Goal: Task Accomplishment & Management: Use online tool/utility

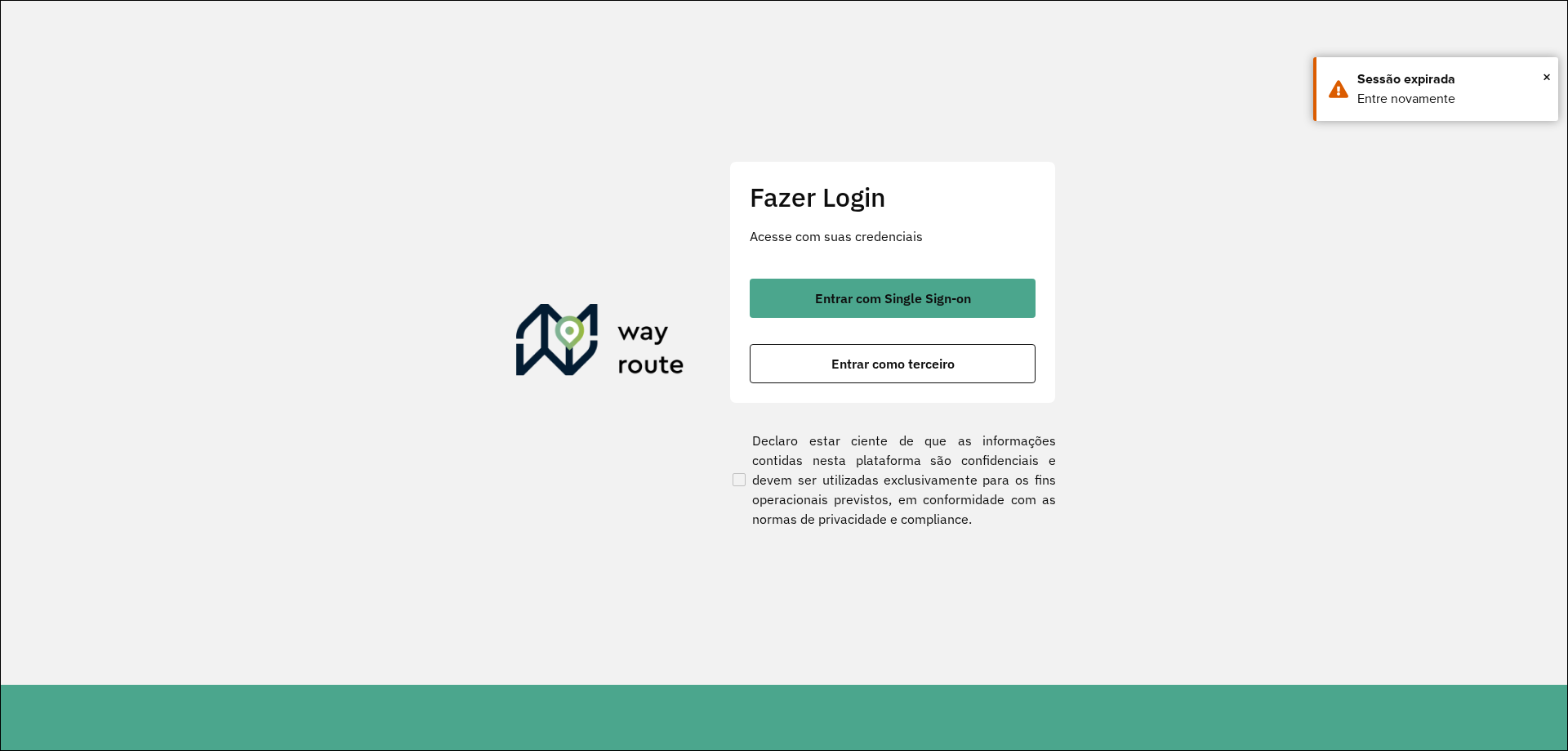
click at [847, 364] on span "Entrar como terceiro" at bounding box center [894, 363] width 124 height 13
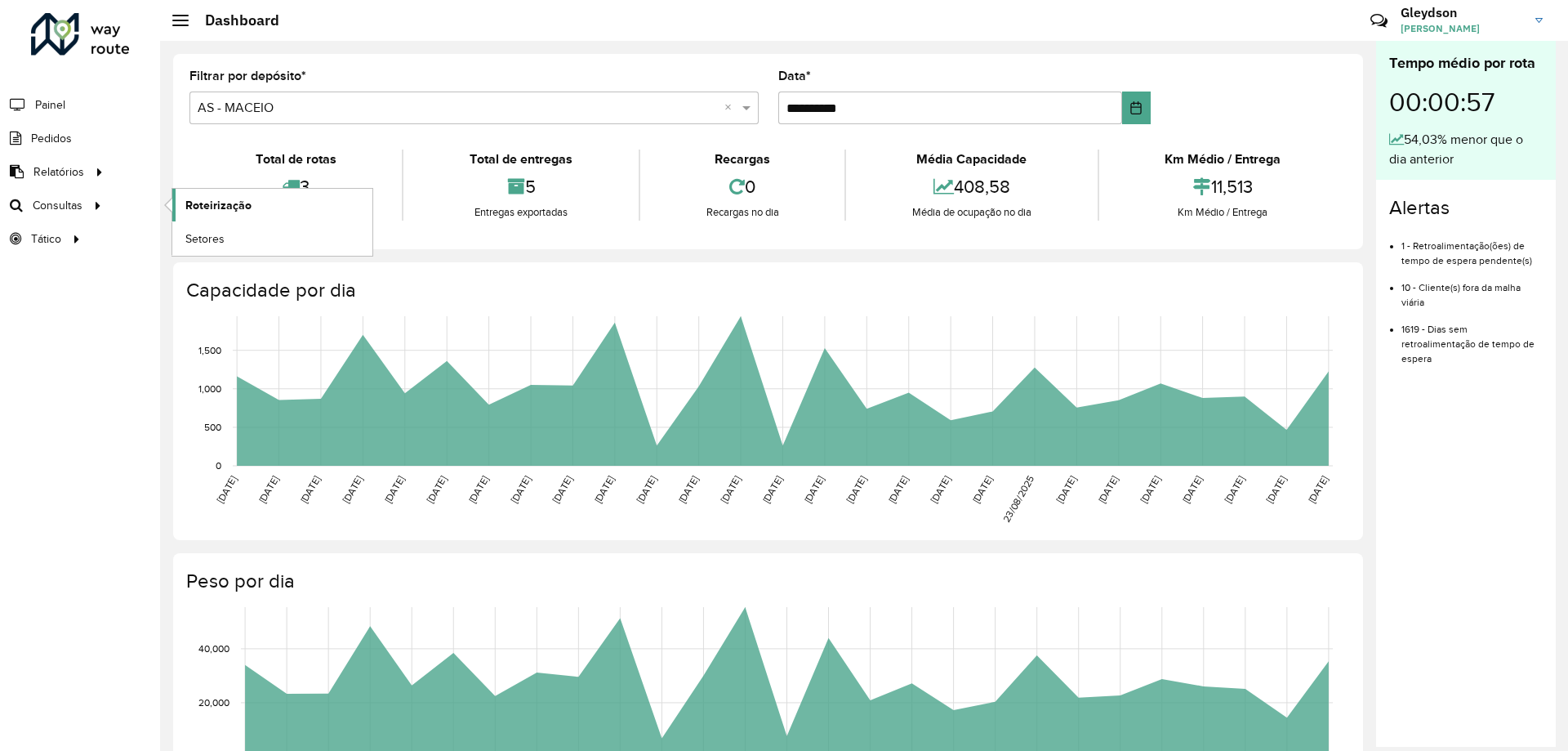
click at [231, 209] on span "Roteirização" at bounding box center [219, 205] width 66 height 17
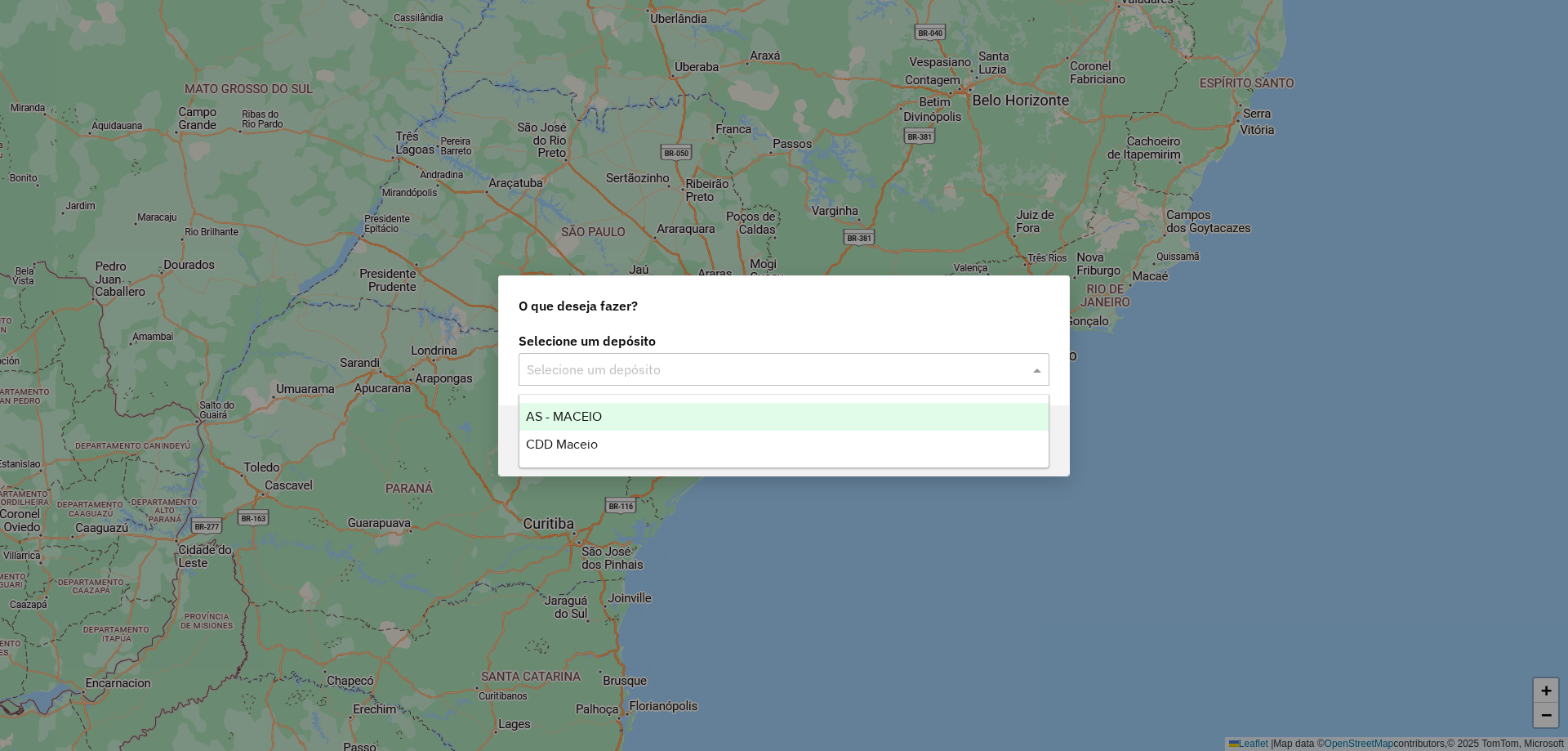
click at [650, 373] on input "text" at bounding box center [767, 370] width 482 height 19
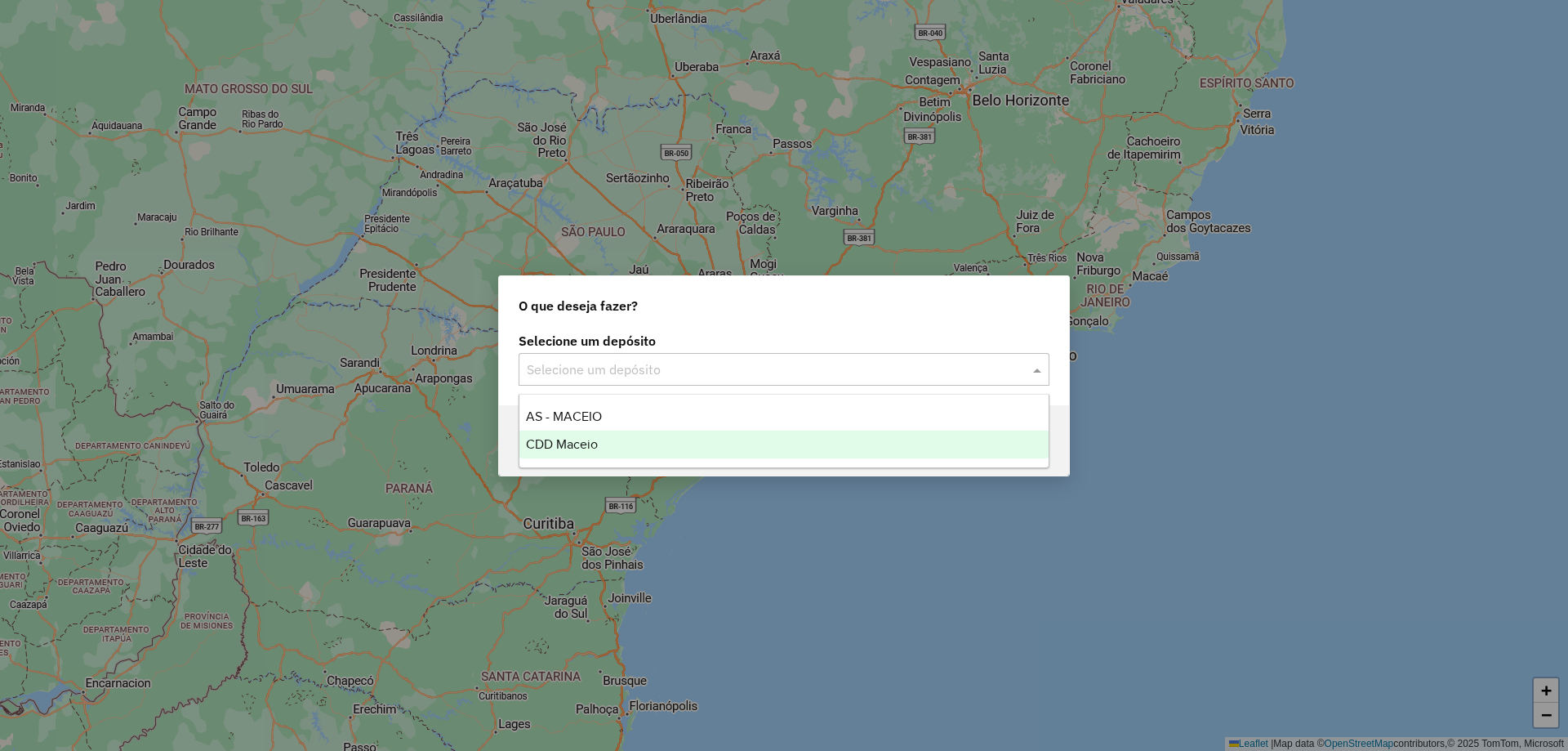
click at [645, 442] on div "CDD Maceio" at bounding box center [784, 444] width 529 height 28
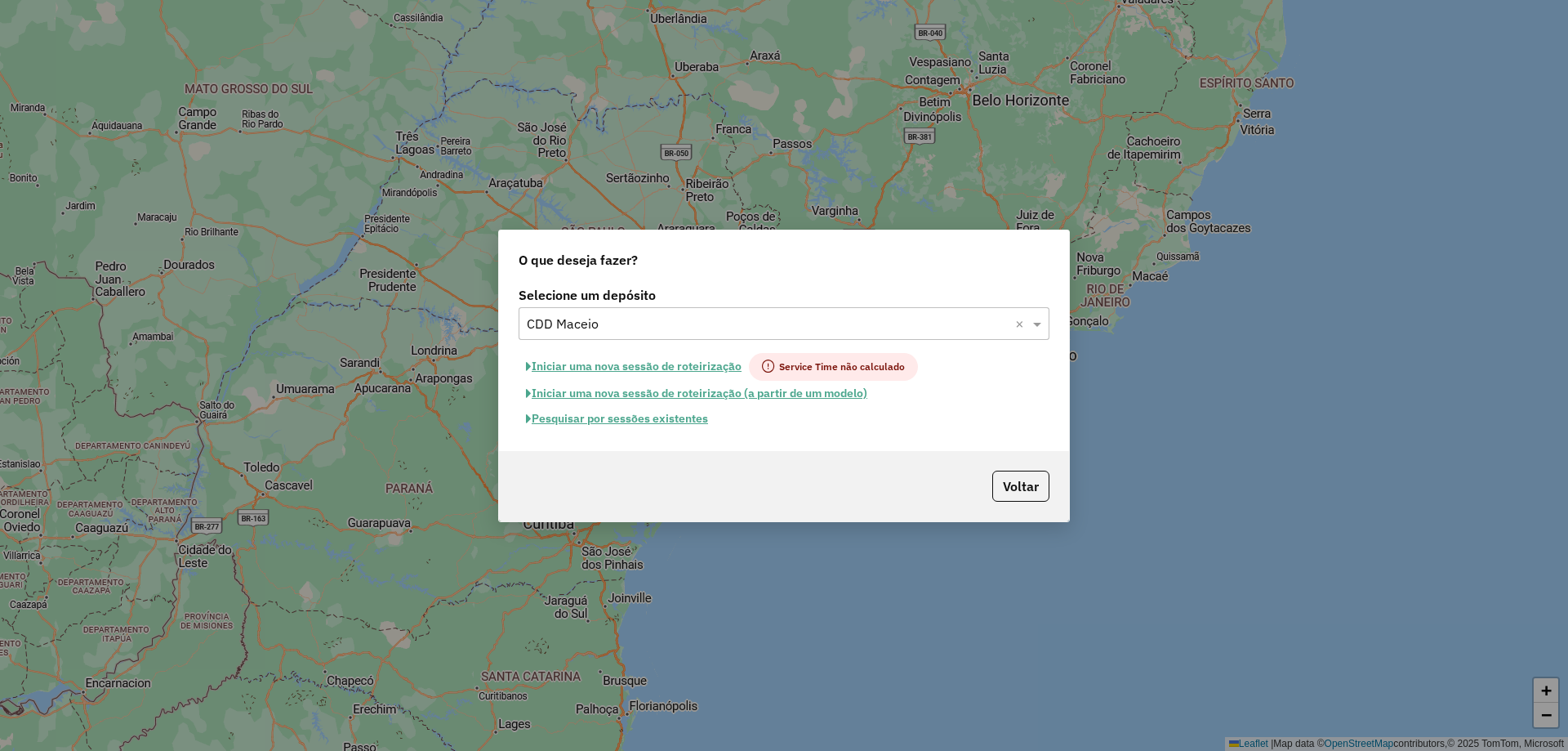
click at [610, 422] on button "Pesquisar por sessões existentes" at bounding box center [617, 419] width 197 height 25
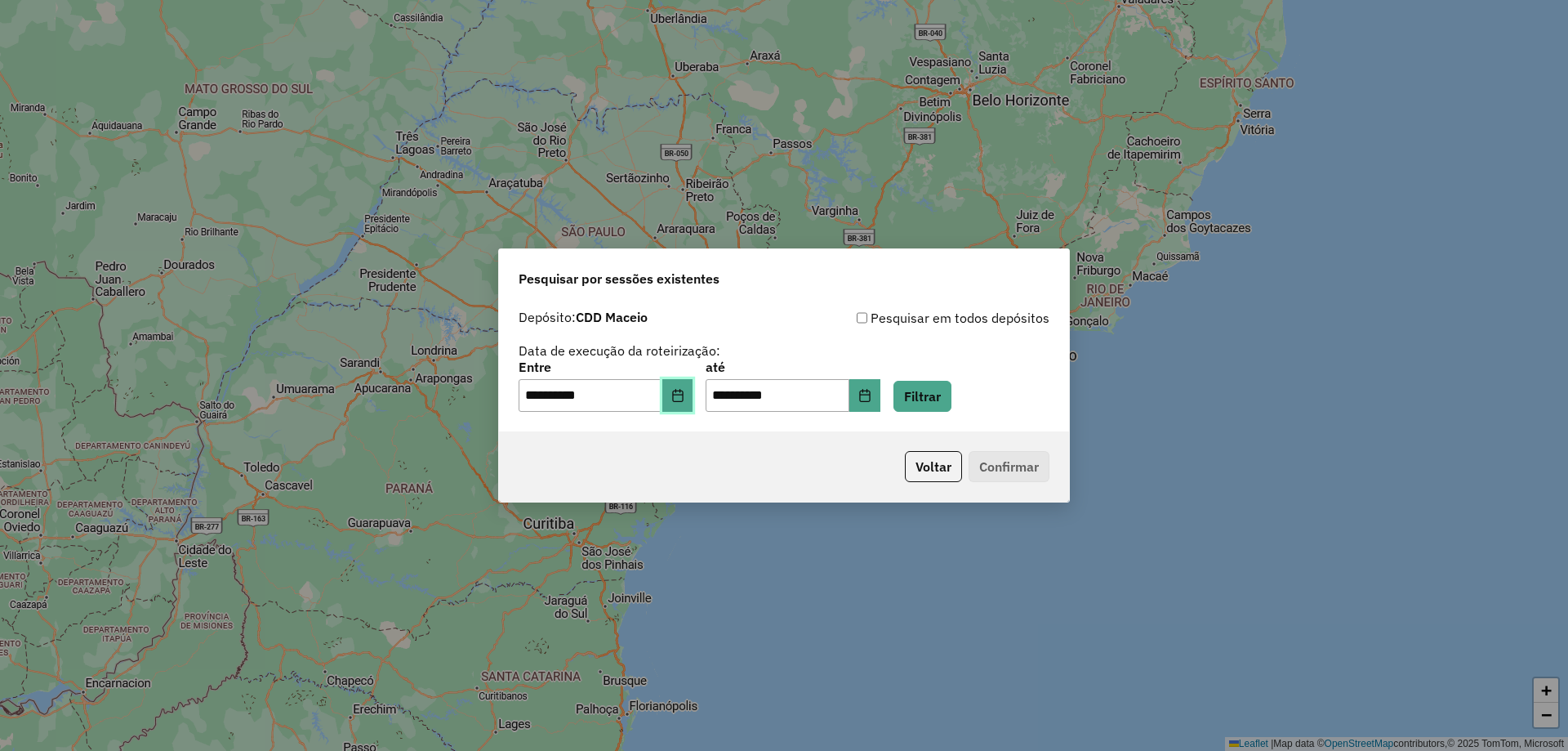
click at [683, 392] on icon "Choose Date" at bounding box center [678, 395] width 11 height 13
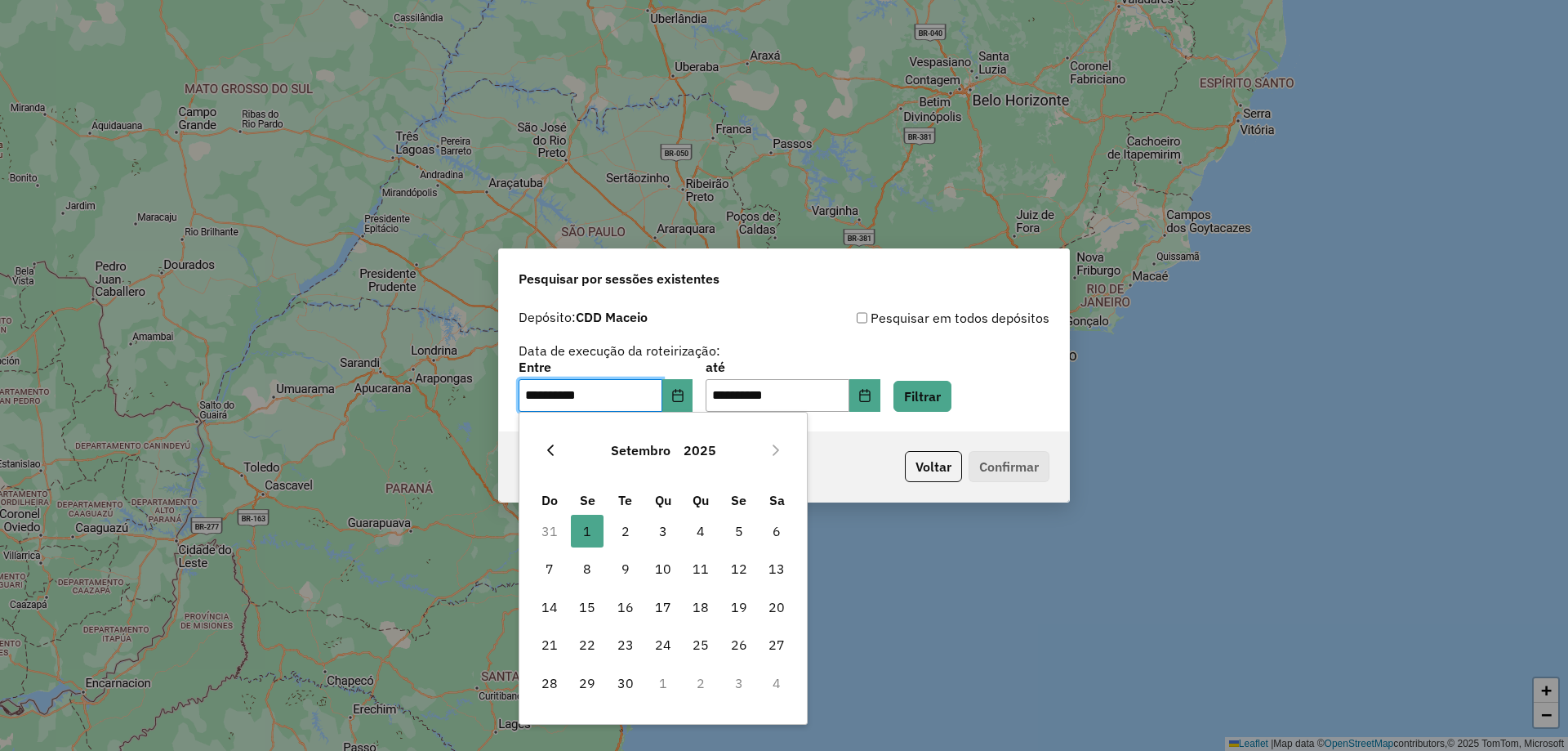
click at [551, 452] on icon "Previous Month" at bounding box center [551, 450] width 7 height 11
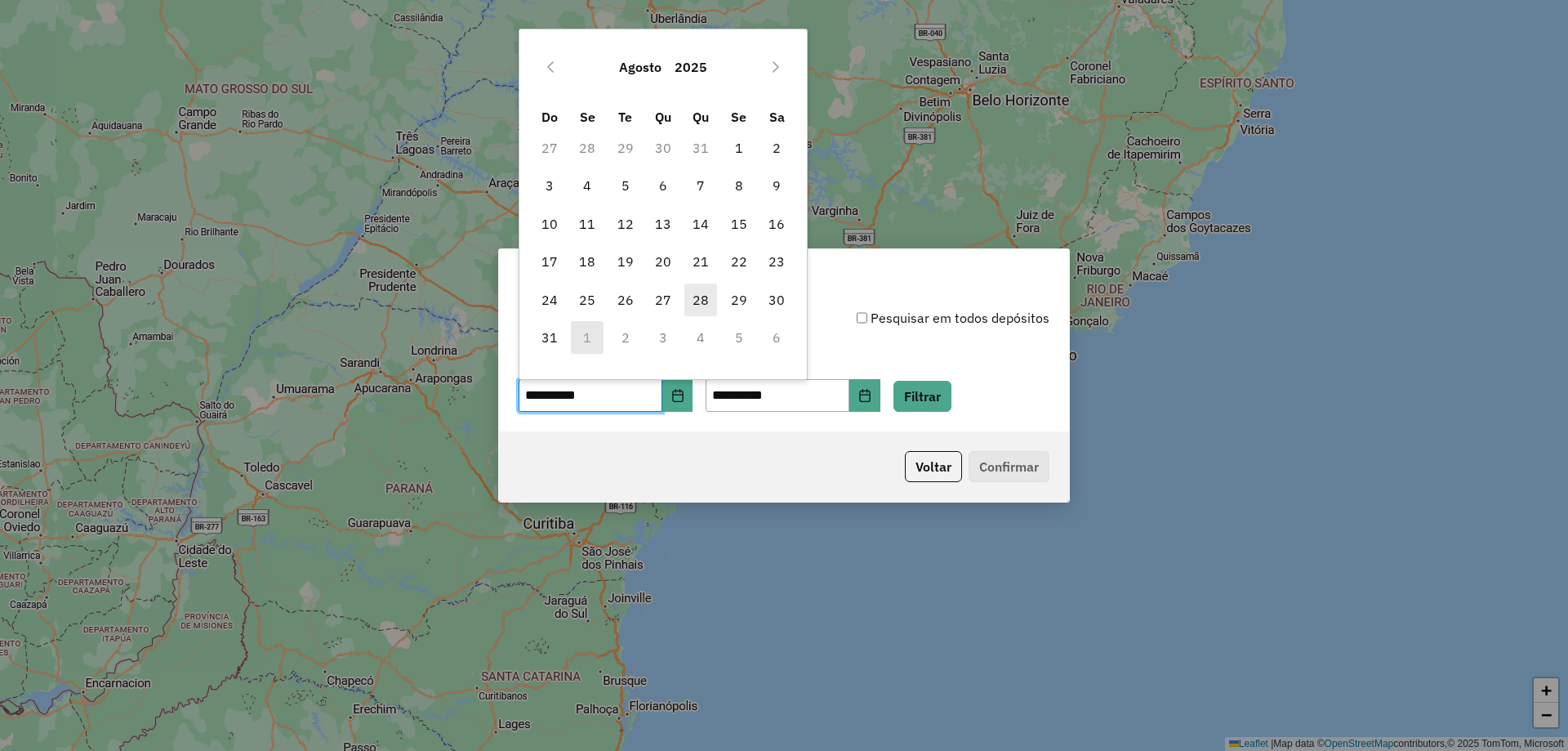
click at [703, 306] on span "28" at bounding box center [701, 300] width 33 height 33
type input "**********"
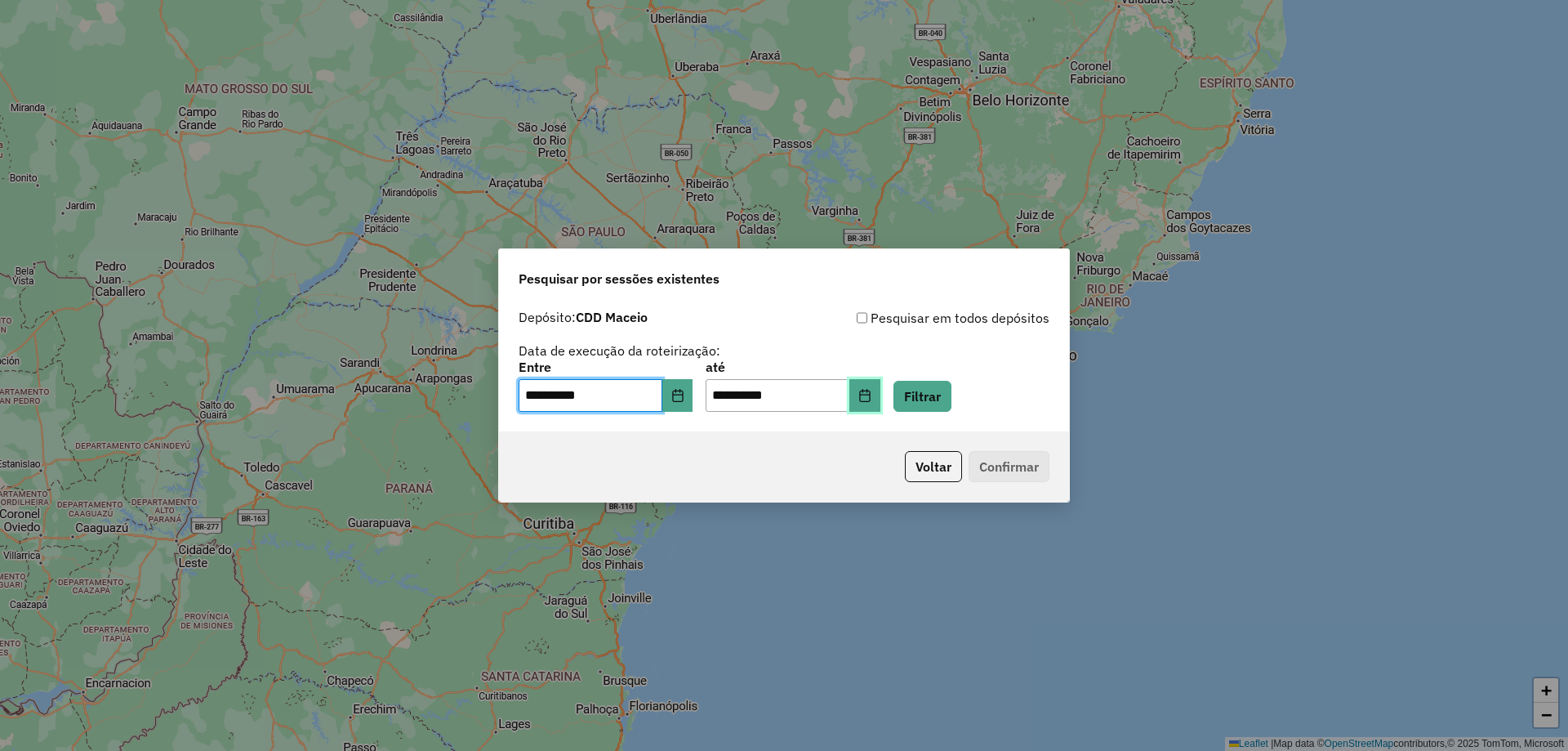
click at [880, 403] on button "Choose Date" at bounding box center [865, 395] width 31 height 33
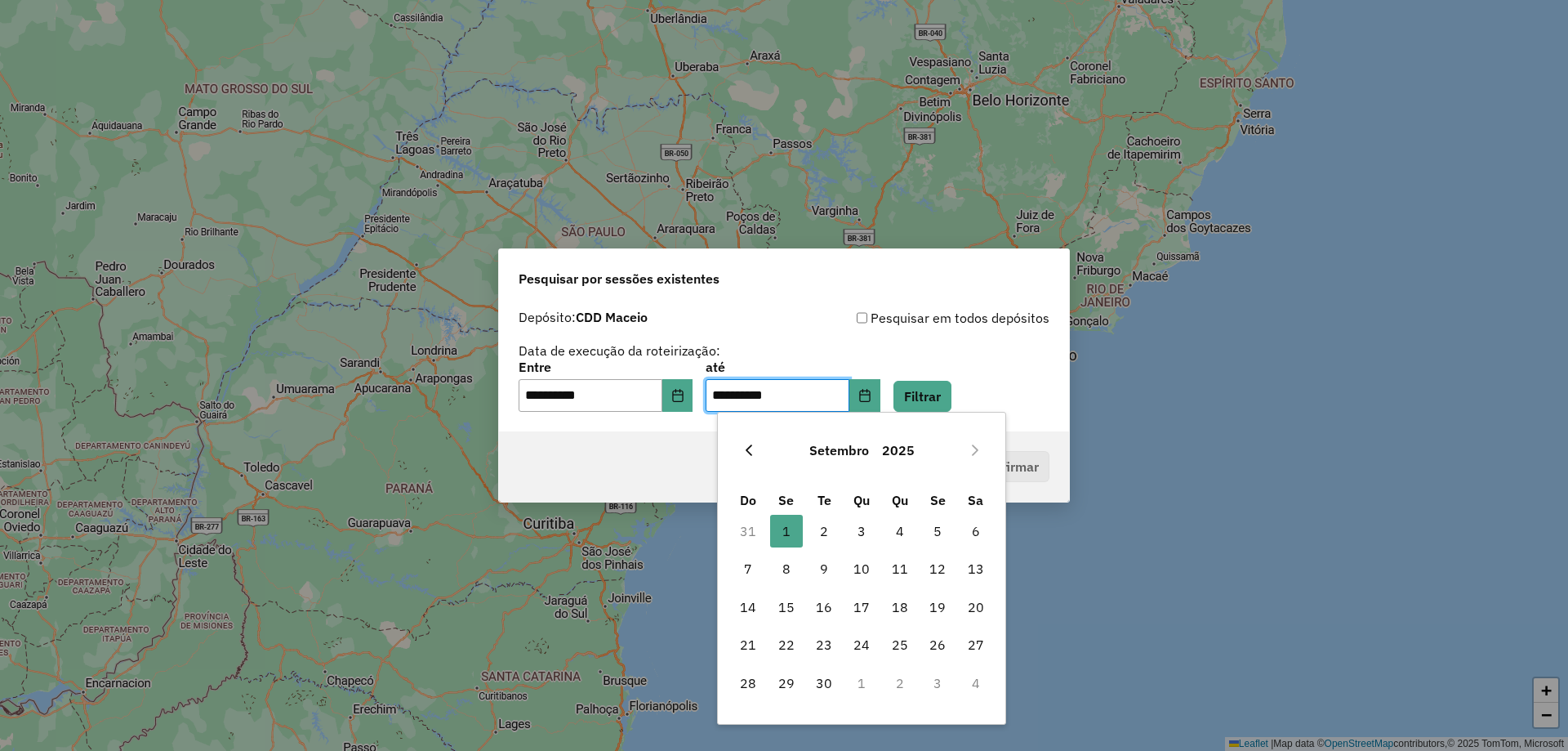
click at [749, 456] on icon "Previous Month" at bounding box center [748, 450] width 13 height 13
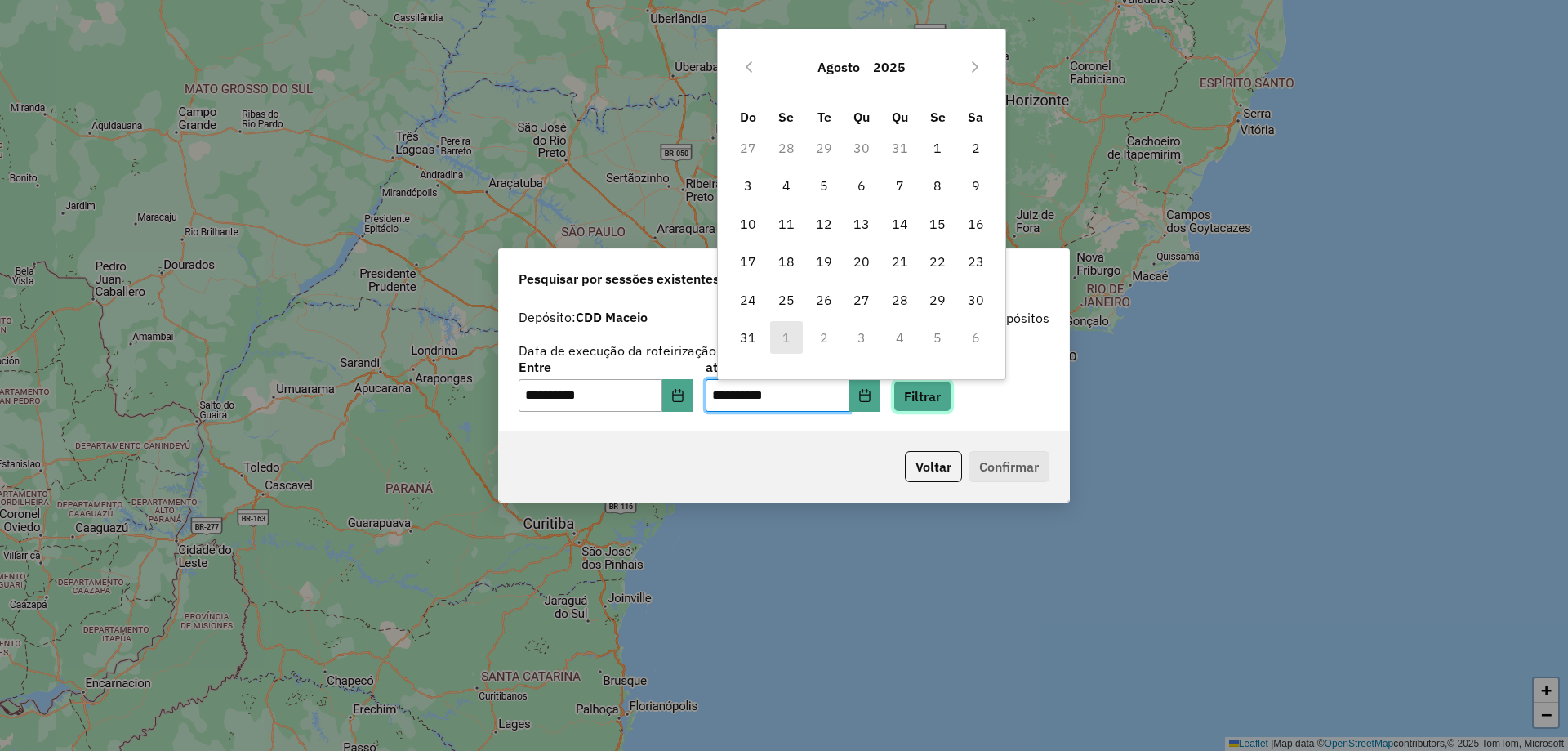
click at [930, 399] on button "Filtrar" at bounding box center [923, 396] width 58 height 31
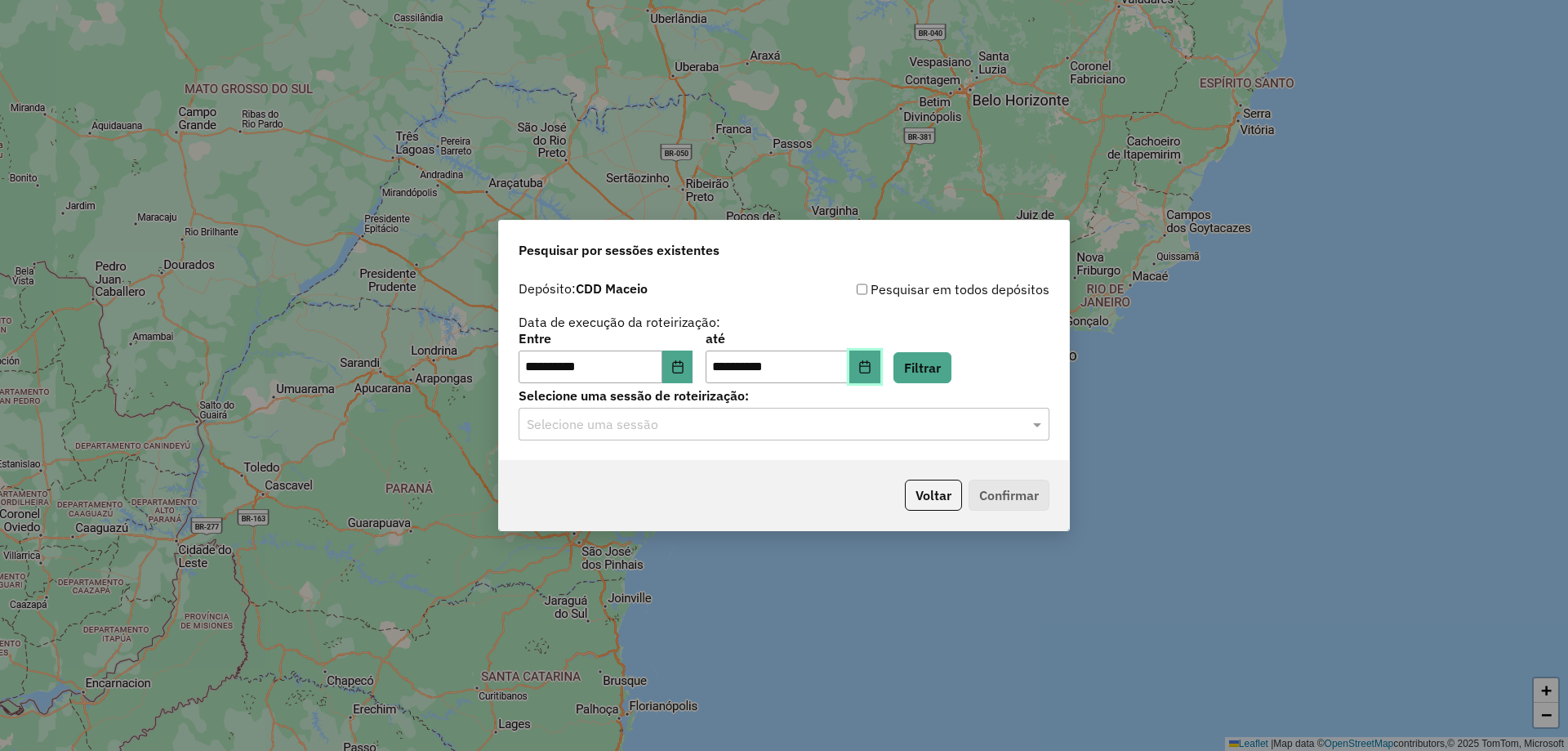
click at [872, 370] on icon "Choose Date" at bounding box center [864, 366] width 13 height 13
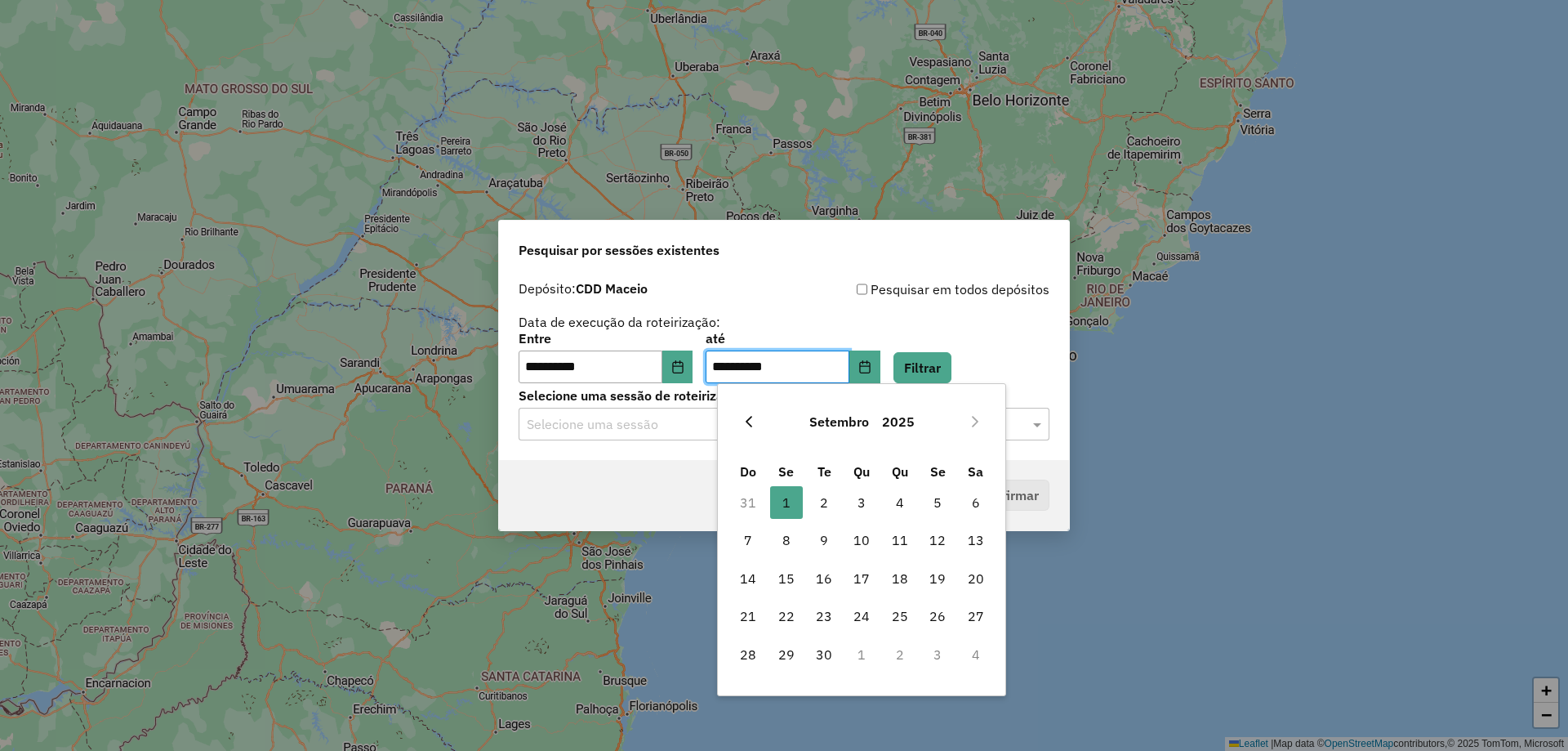
click at [749, 419] on icon "Previous Month" at bounding box center [749, 421] width 7 height 11
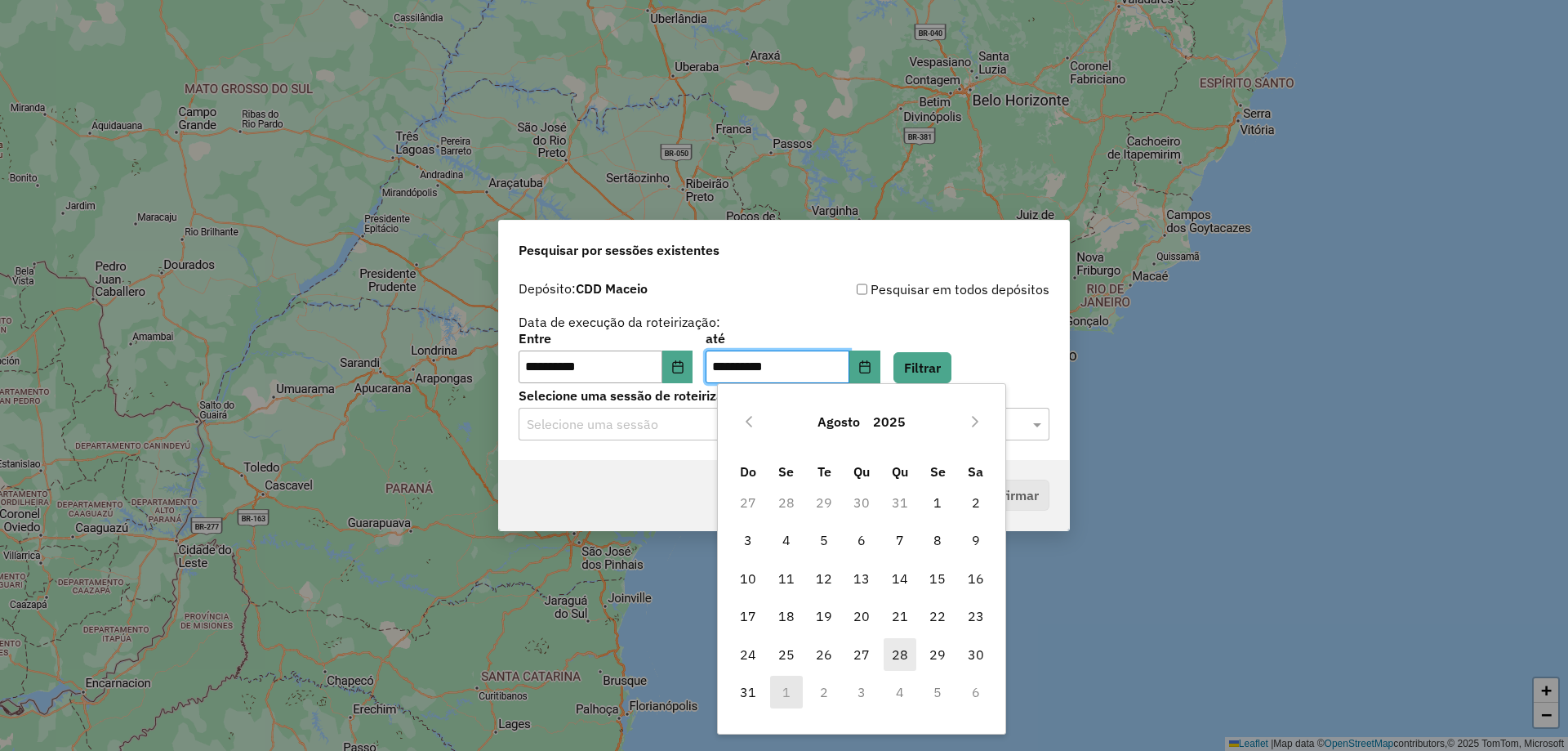
click at [901, 654] on span "28" at bounding box center [900, 654] width 33 height 33
type input "**********"
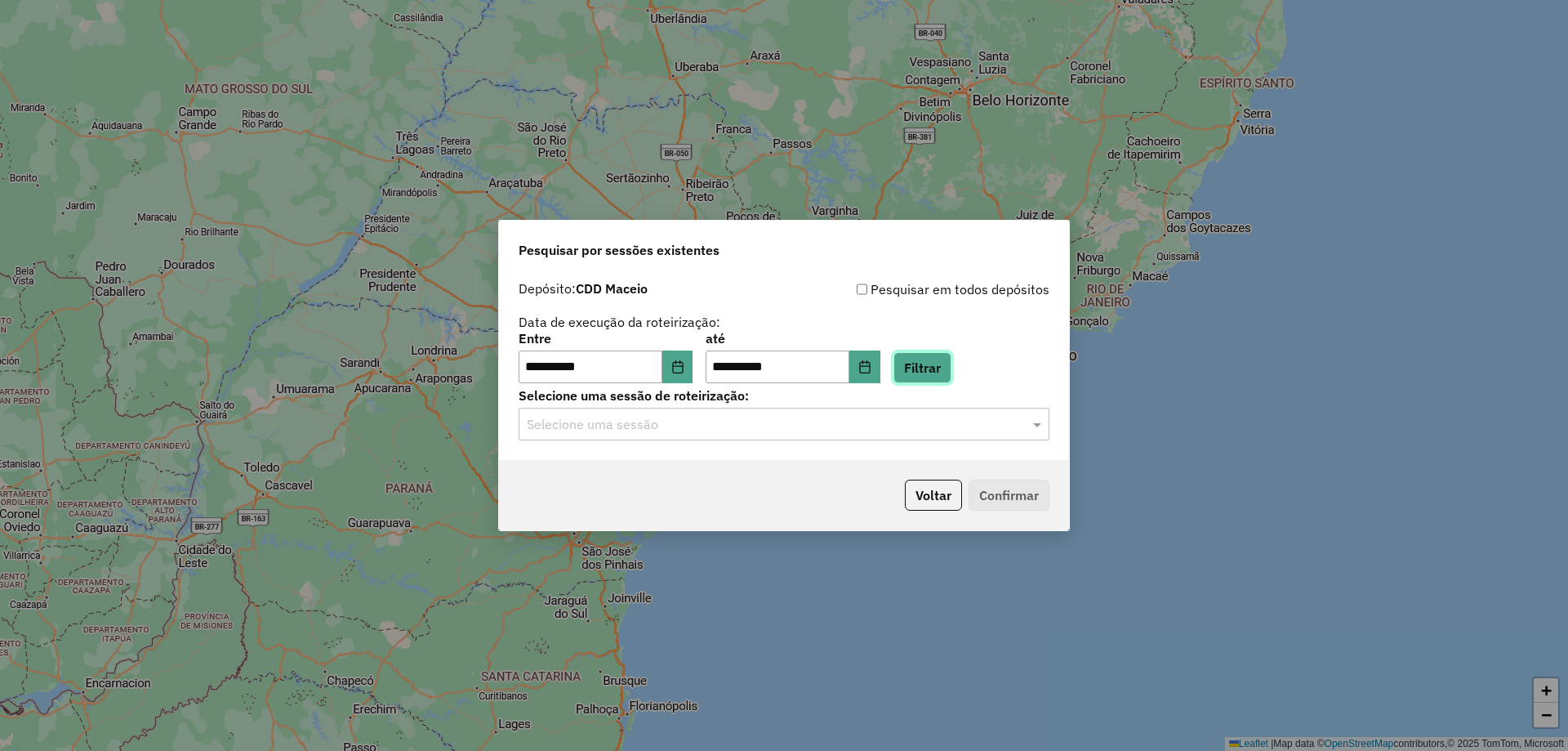
click at [951, 366] on button "Filtrar" at bounding box center [923, 368] width 58 height 31
click at [917, 431] on input "text" at bounding box center [767, 425] width 482 height 19
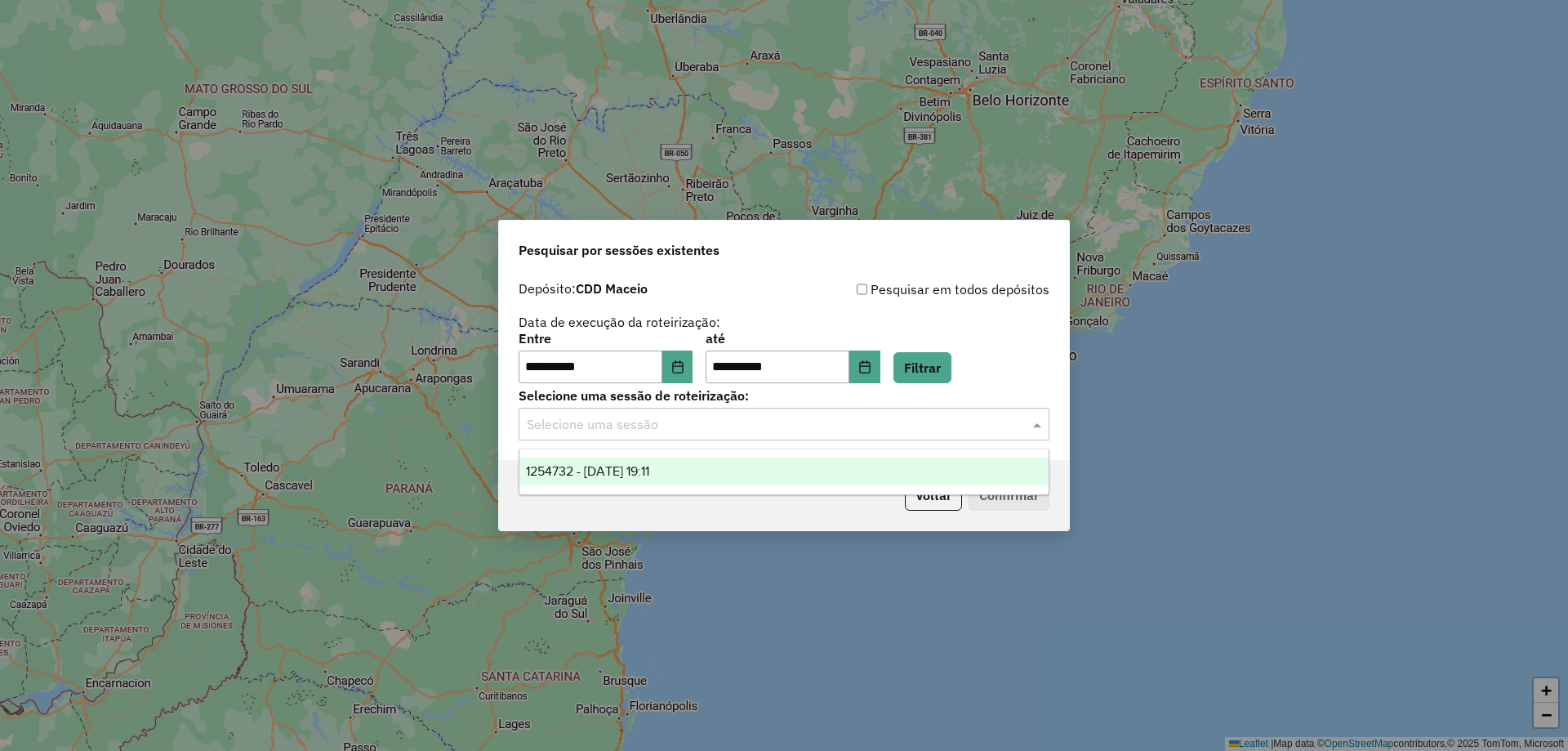
click at [650, 468] on span "1254732 - 28/08/2025 19:11" at bounding box center [588, 471] width 124 height 14
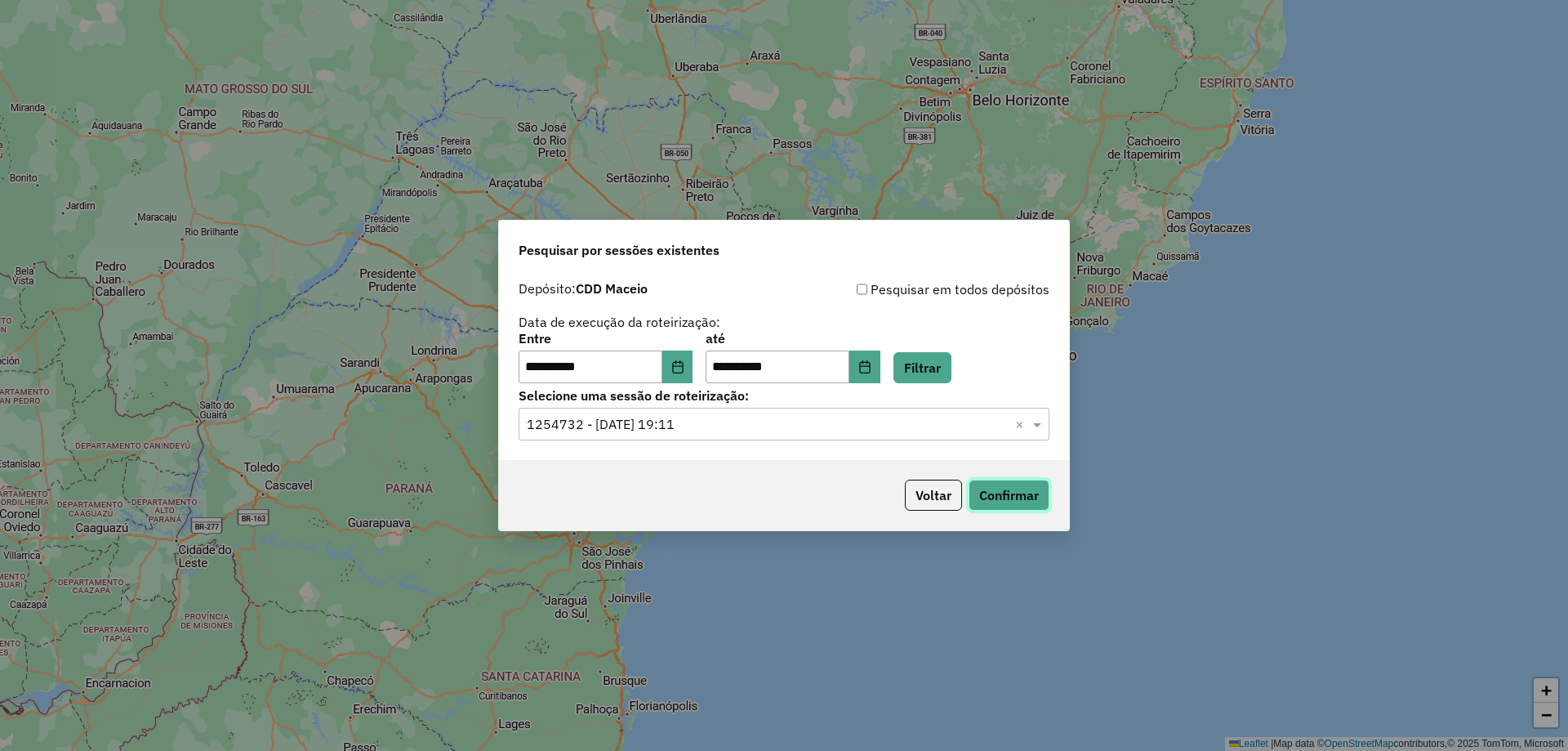
click at [1015, 496] on button "Confirmar" at bounding box center [1009, 495] width 80 height 31
click at [684, 370] on icon "Choose Date" at bounding box center [678, 366] width 13 height 13
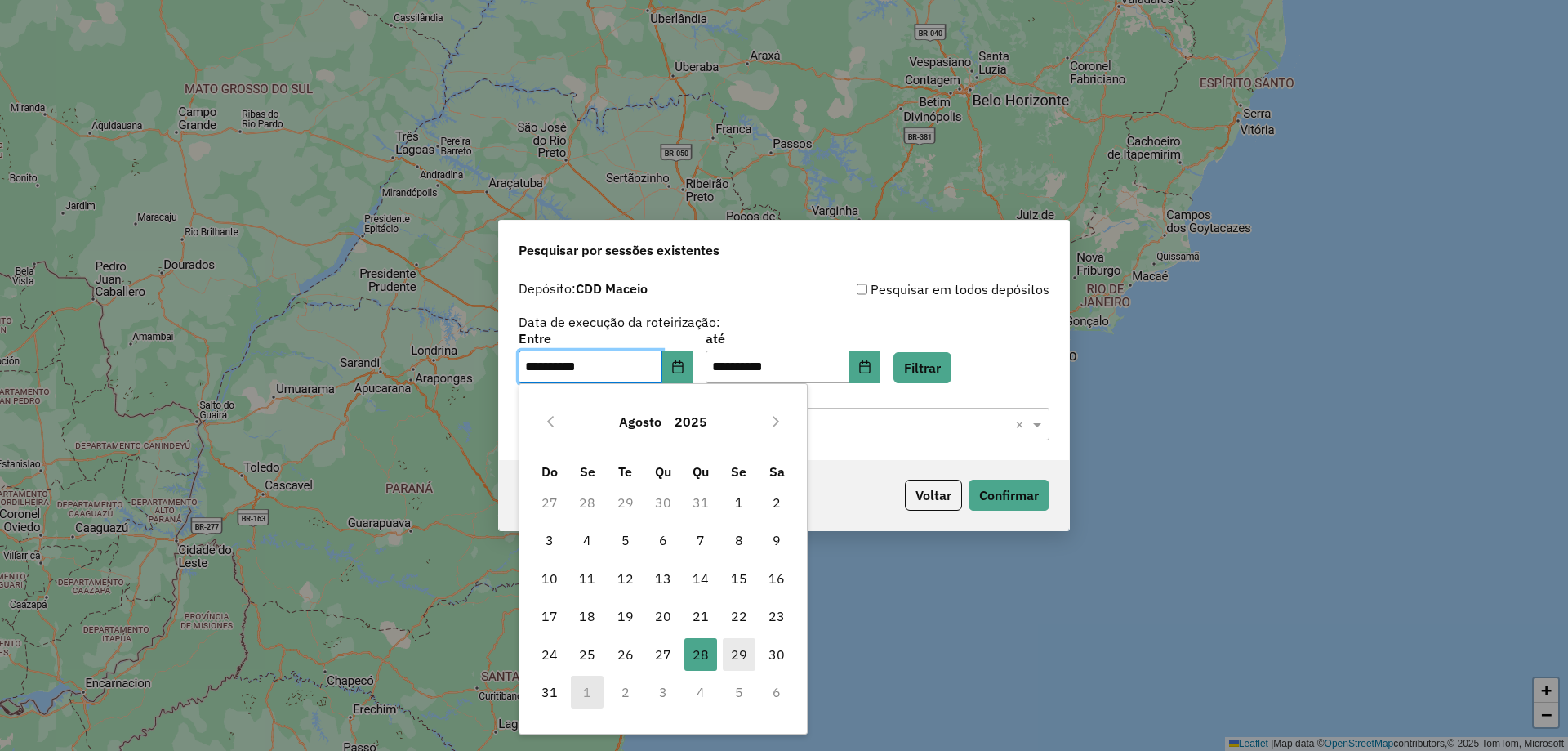
click at [738, 654] on span "29" at bounding box center [739, 654] width 33 height 33
type input "**********"
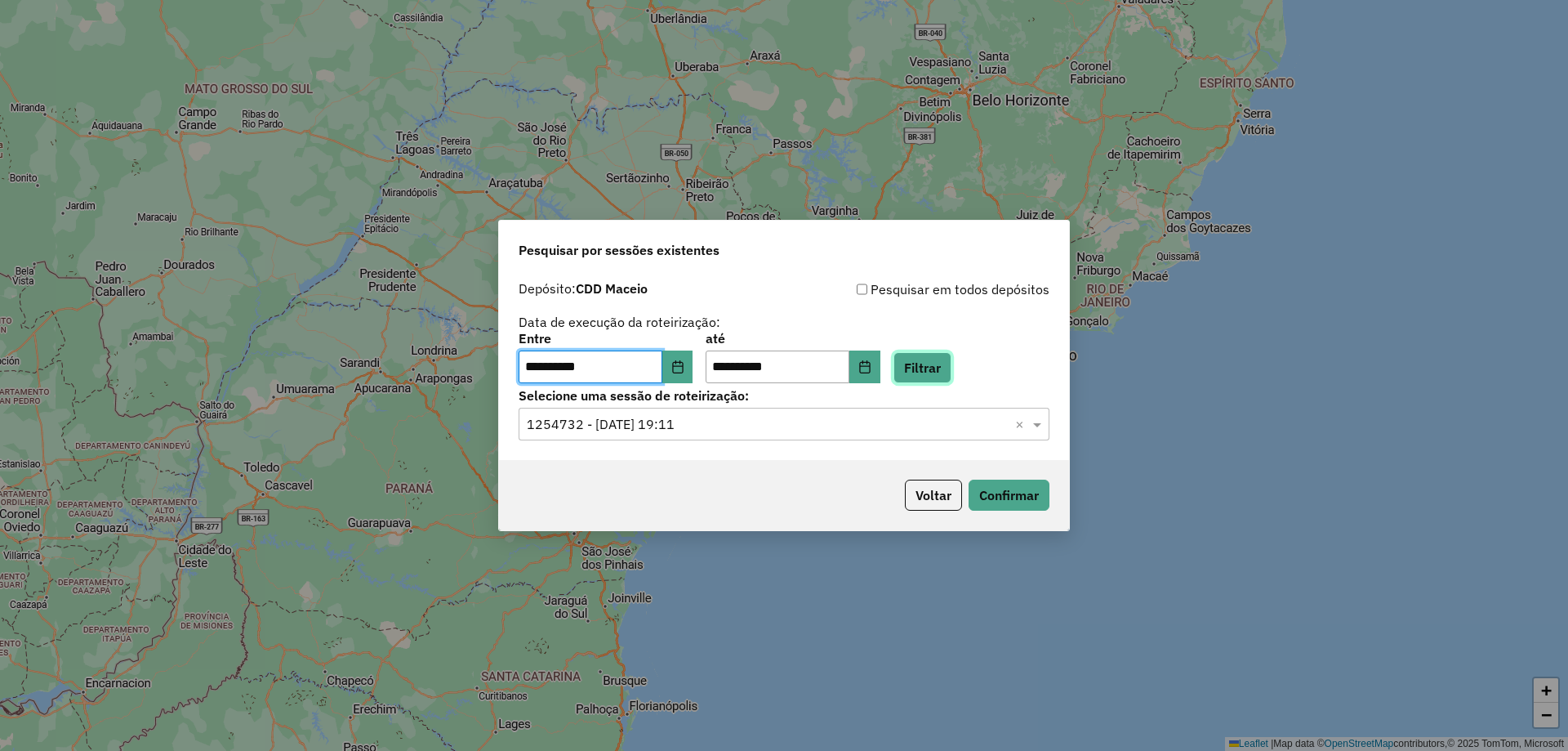
click at [938, 370] on button "Filtrar" at bounding box center [923, 368] width 58 height 31
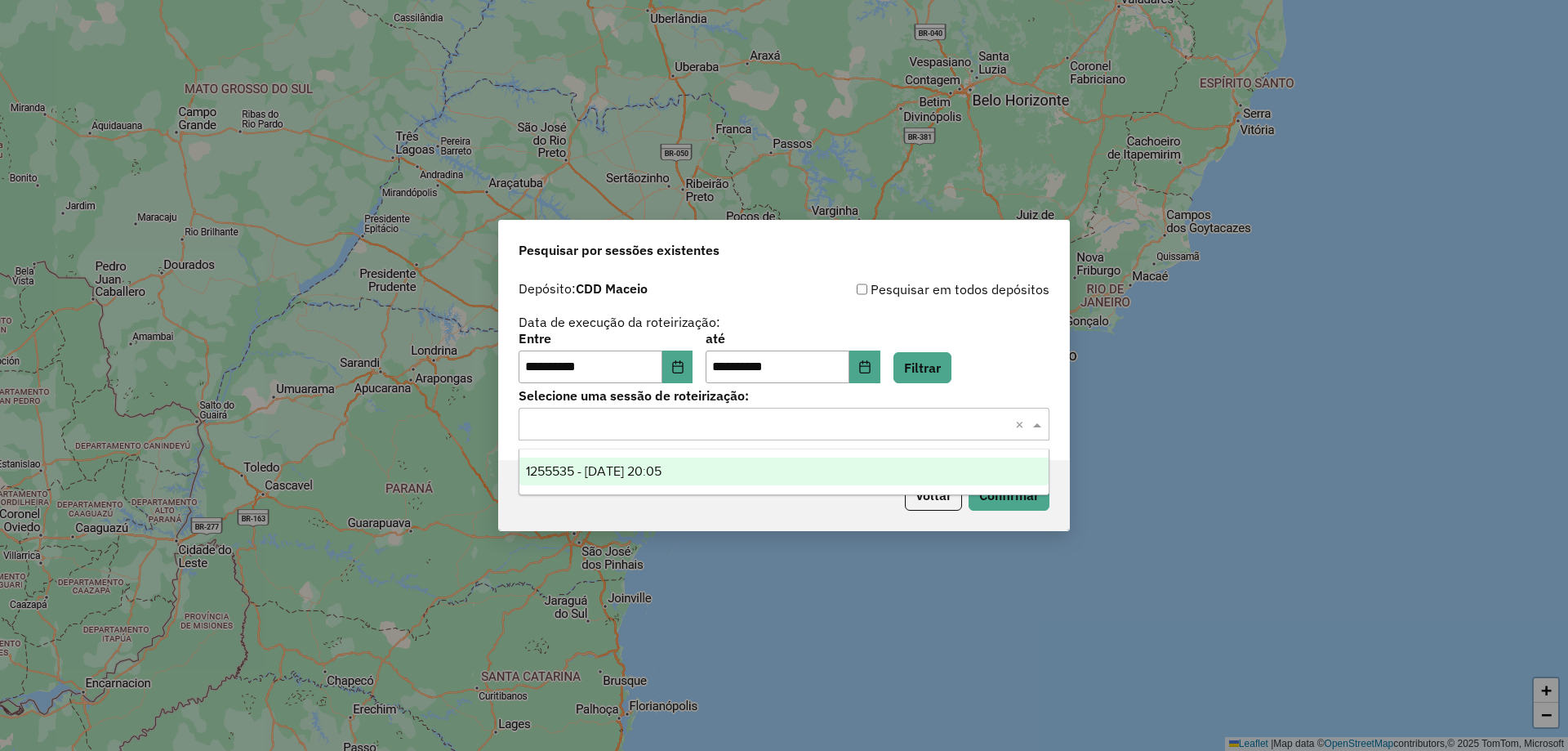
click at [796, 436] on div "Selecione uma sessão × ×" at bounding box center [784, 424] width 531 height 33
click at [714, 478] on div "1255535 - 29/08/2025 20:05" at bounding box center [784, 471] width 529 height 28
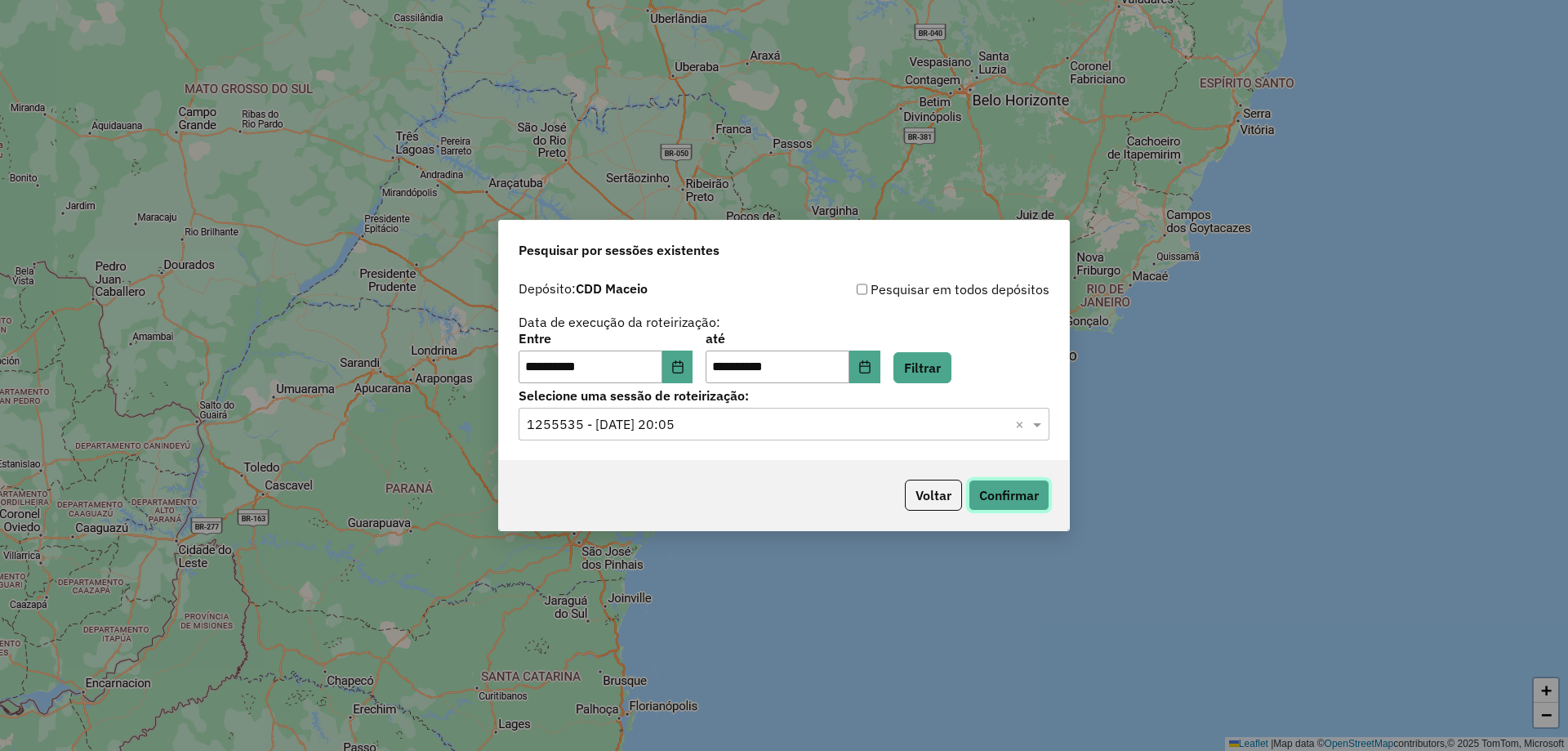
click at [1032, 490] on button "Confirmar" at bounding box center [1009, 495] width 80 height 31
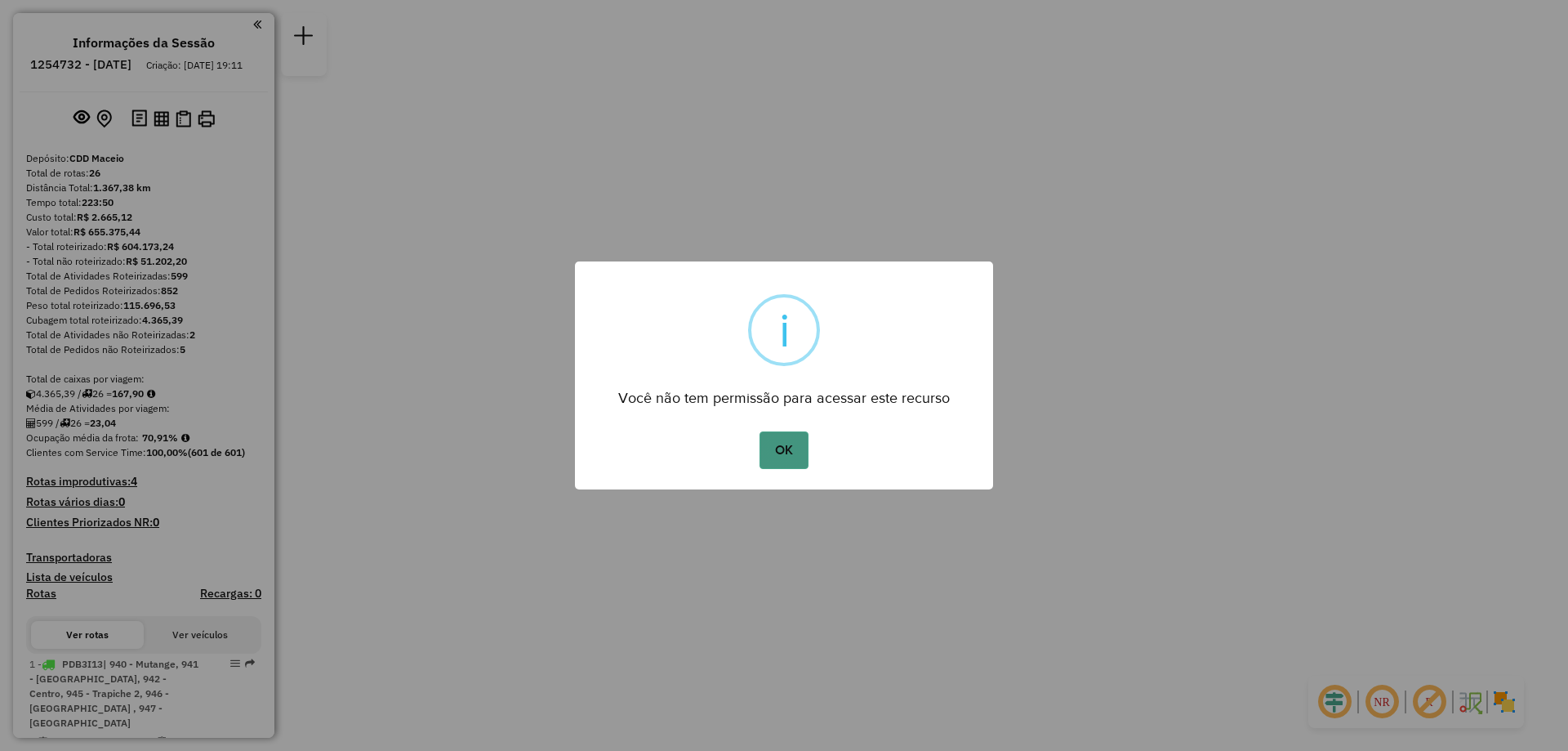
click at [773, 445] on button "OK" at bounding box center [784, 450] width 48 height 37
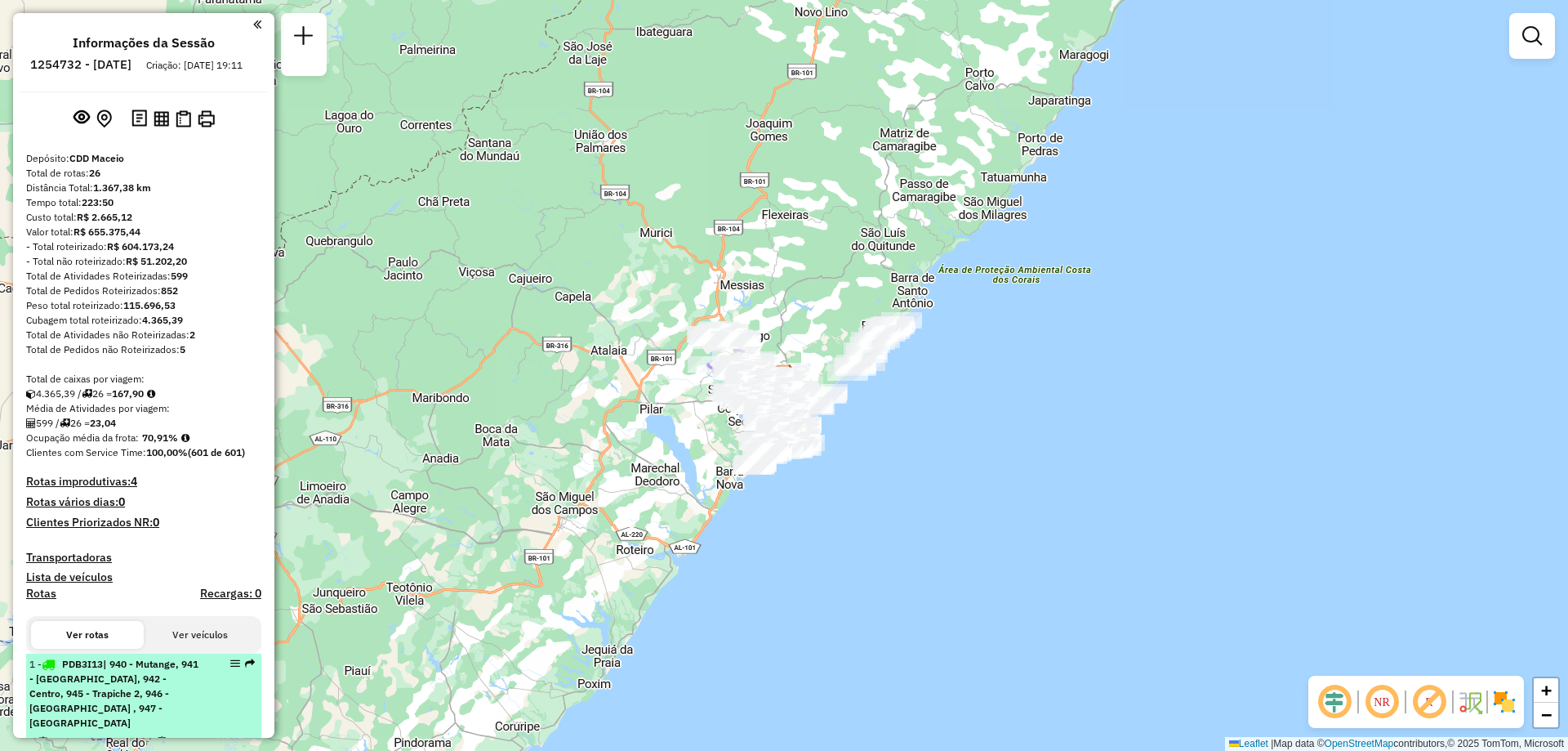
select select "**********"
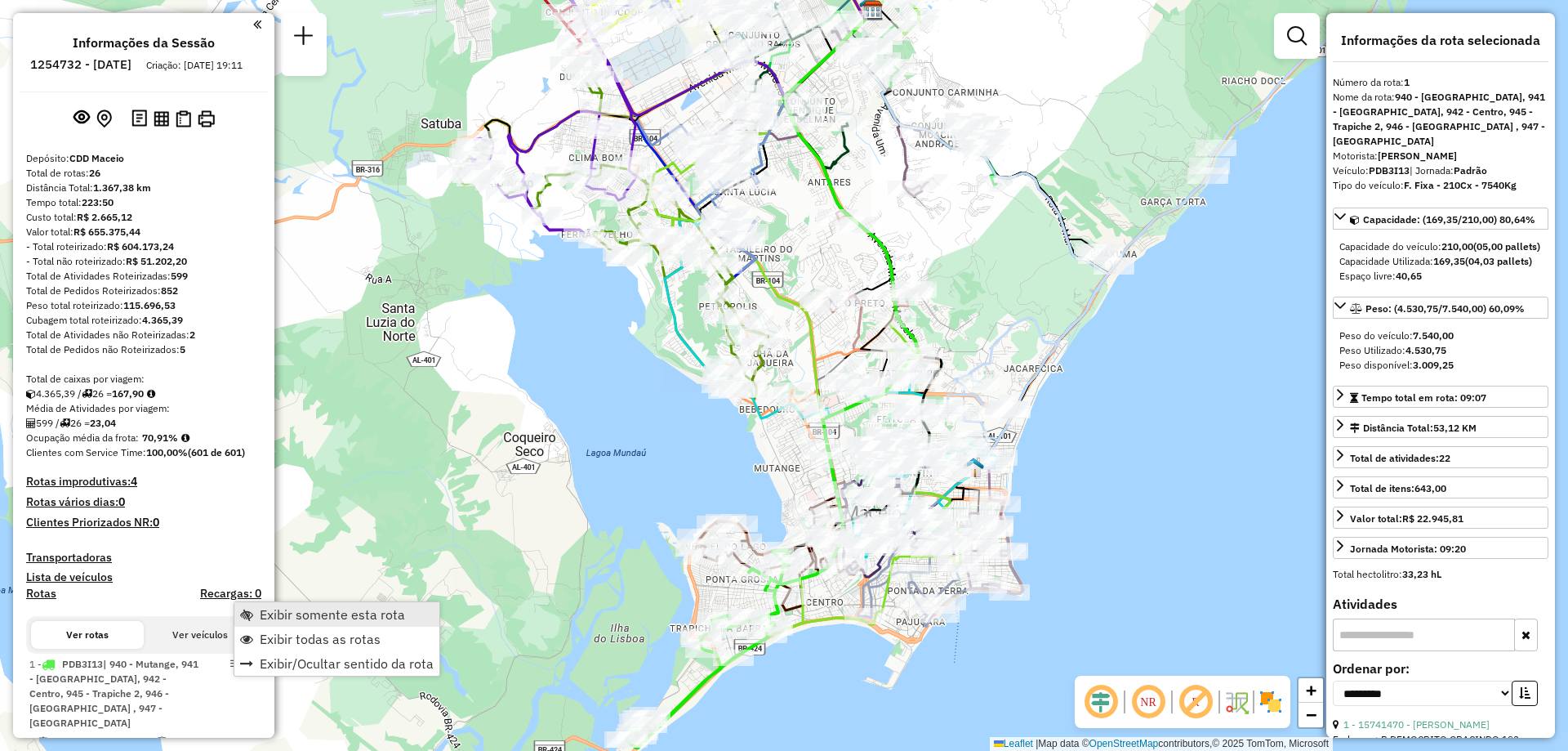
click at [291, 619] on span "Exibir somente esta rota" at bounding box center [333, 614] width 146 height 13
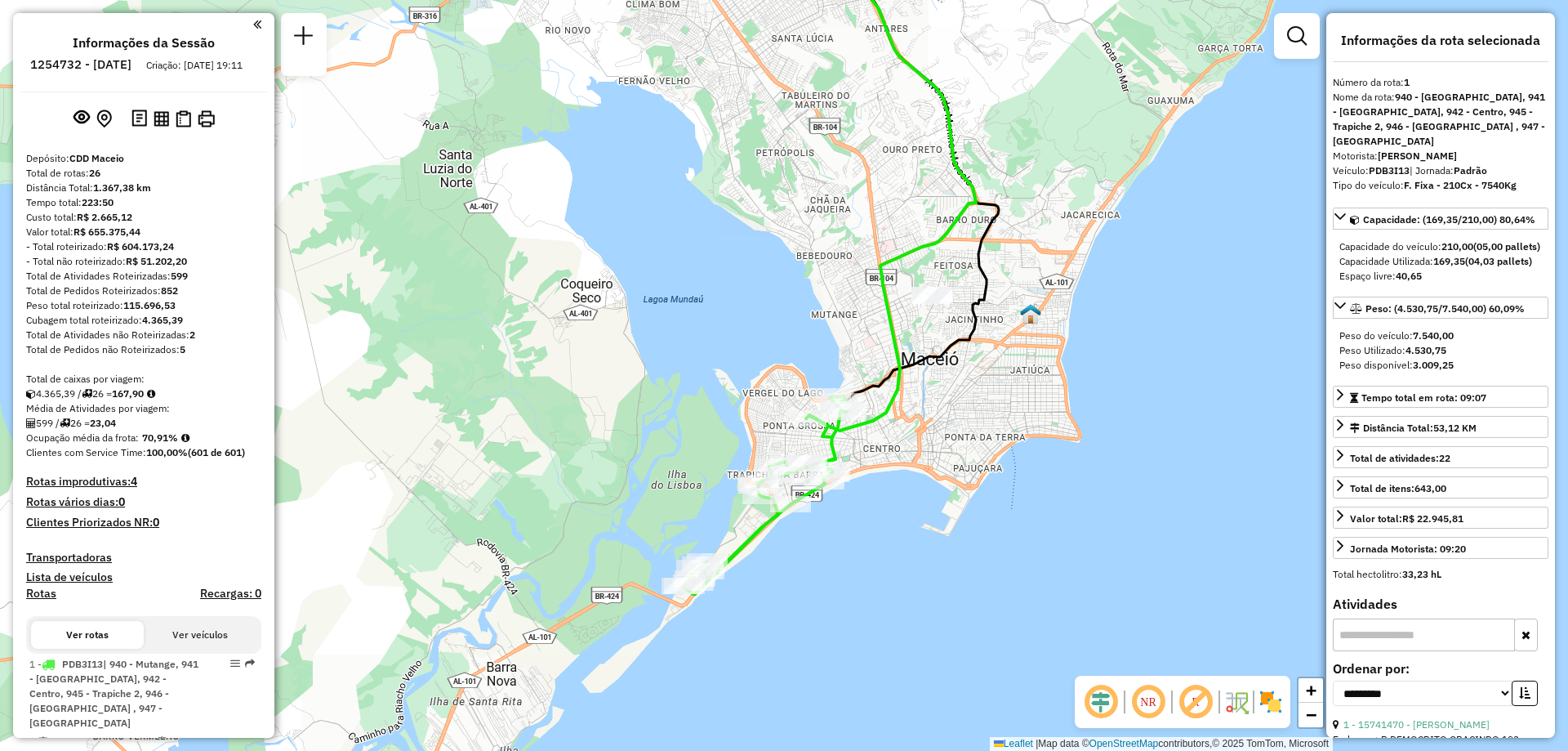
drag, startPoint x: 635, startPoint y: 421, endPoint x: 669, endPoint y: 342, distance: 86.0
click at [669, 342] on div "Janela de atendimento Grade de atendimento Capacidade Transportadoras Veículos …" at bounding box center [784, 376] width 1568 height 751
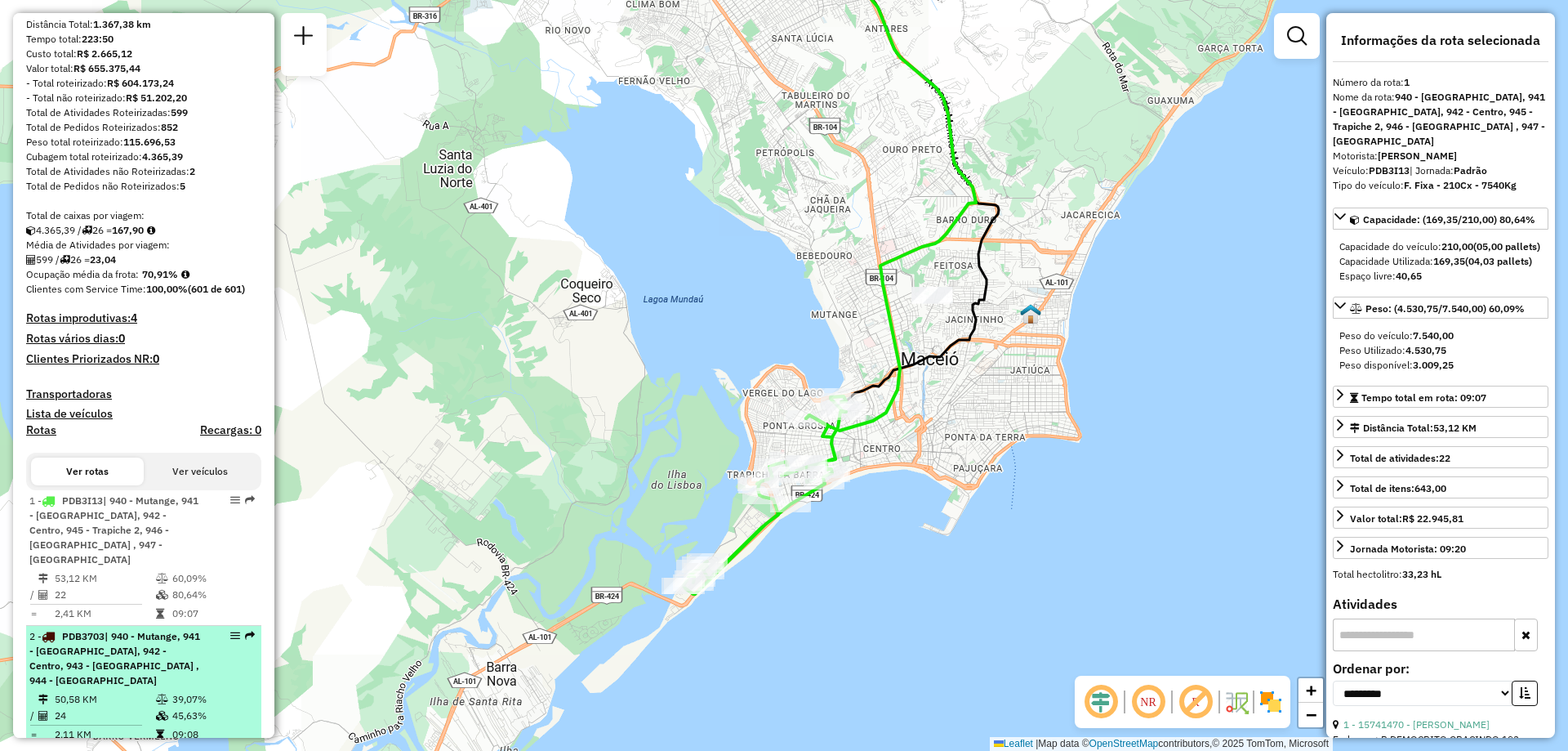
scroll to position [327, 0]
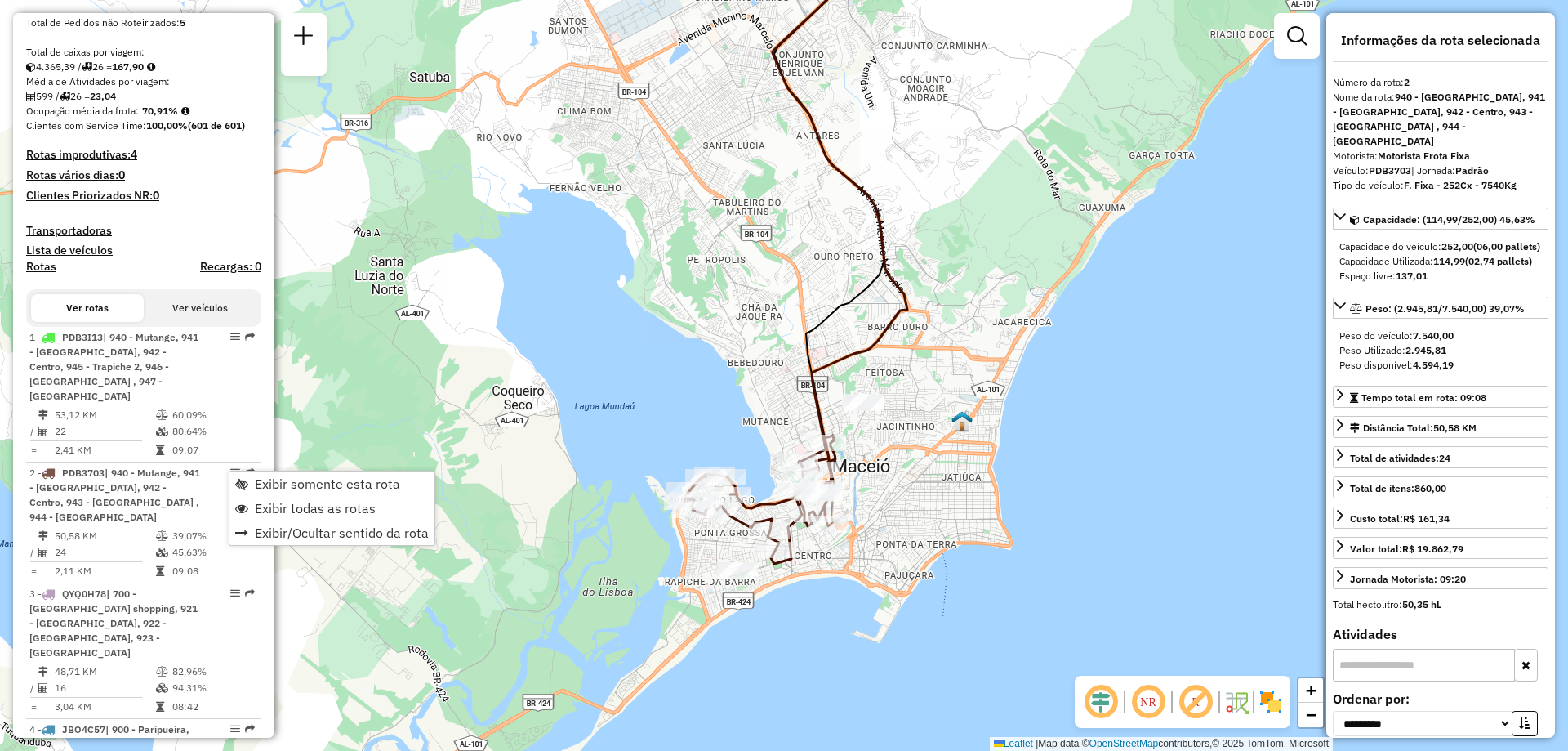
drag, startPoint x: 515, startPoint y: 629, endPoint x: 528, endPoint y: 515, distance: 114.7
click at [528, 515] on div "Janela de atendimento Grade de atendimento Capacidade Transportadoras Veículos …" at bounding box center [784, 376] width 1568 height 751
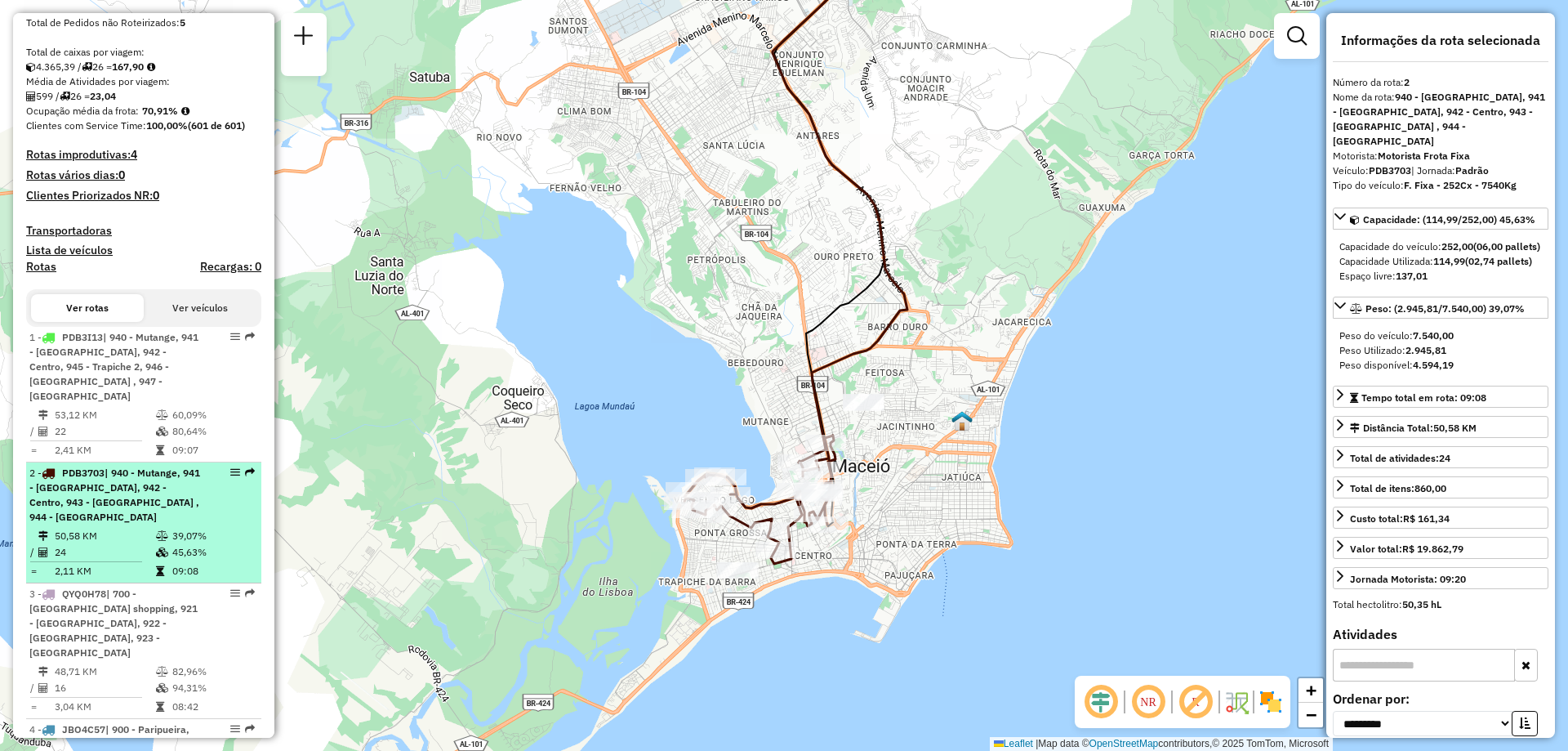
scroll to position [409, 0]
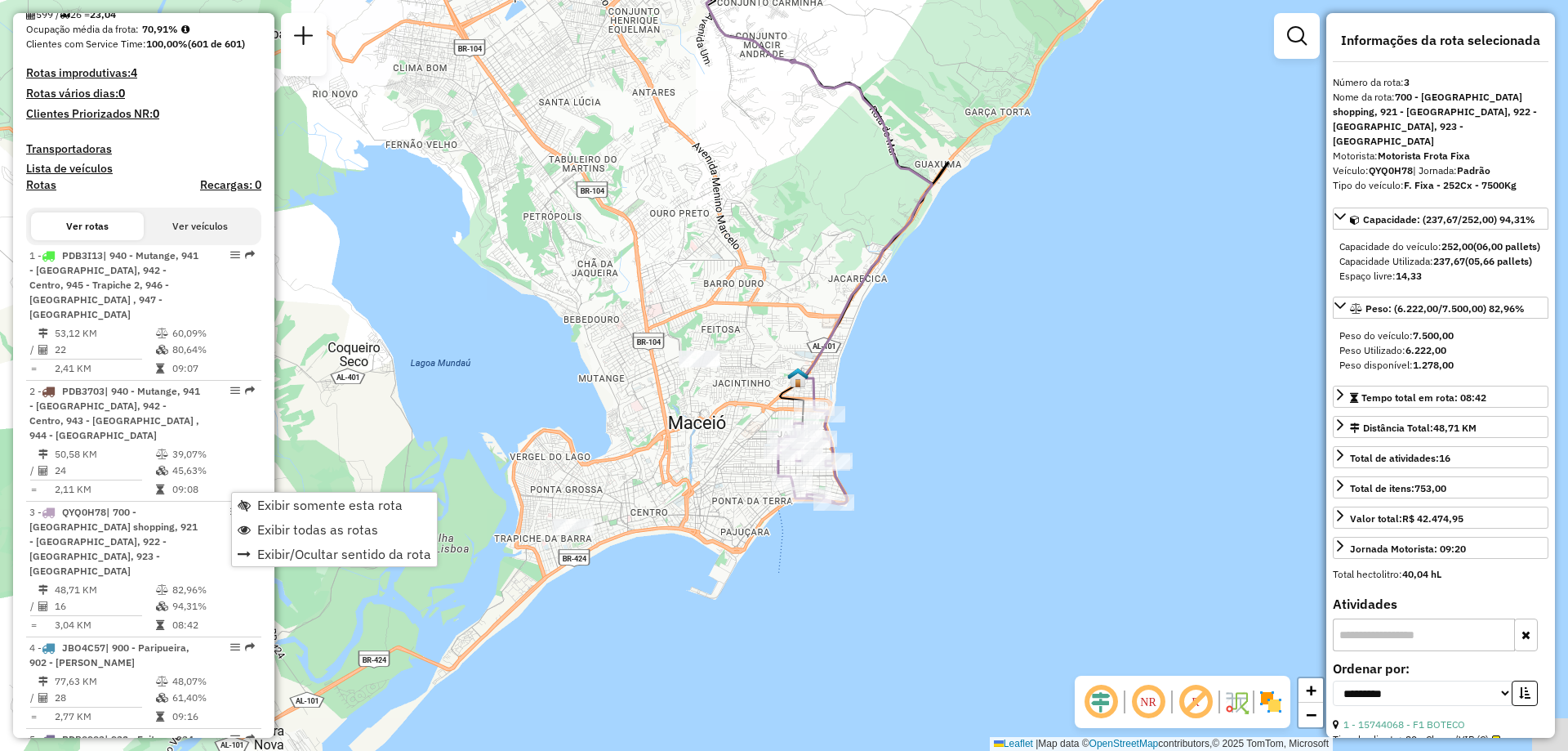
drag, startPoint x: 366, startPoint y: 618, endPoint x: 394, endPoint y: 443, distance: 177.2
click at [394, 443] on div "Janela de atendimento Grade de atendimento Capacidade Transportadoras Veículos …" at bounding box center [784, 376] width 1568 height 751
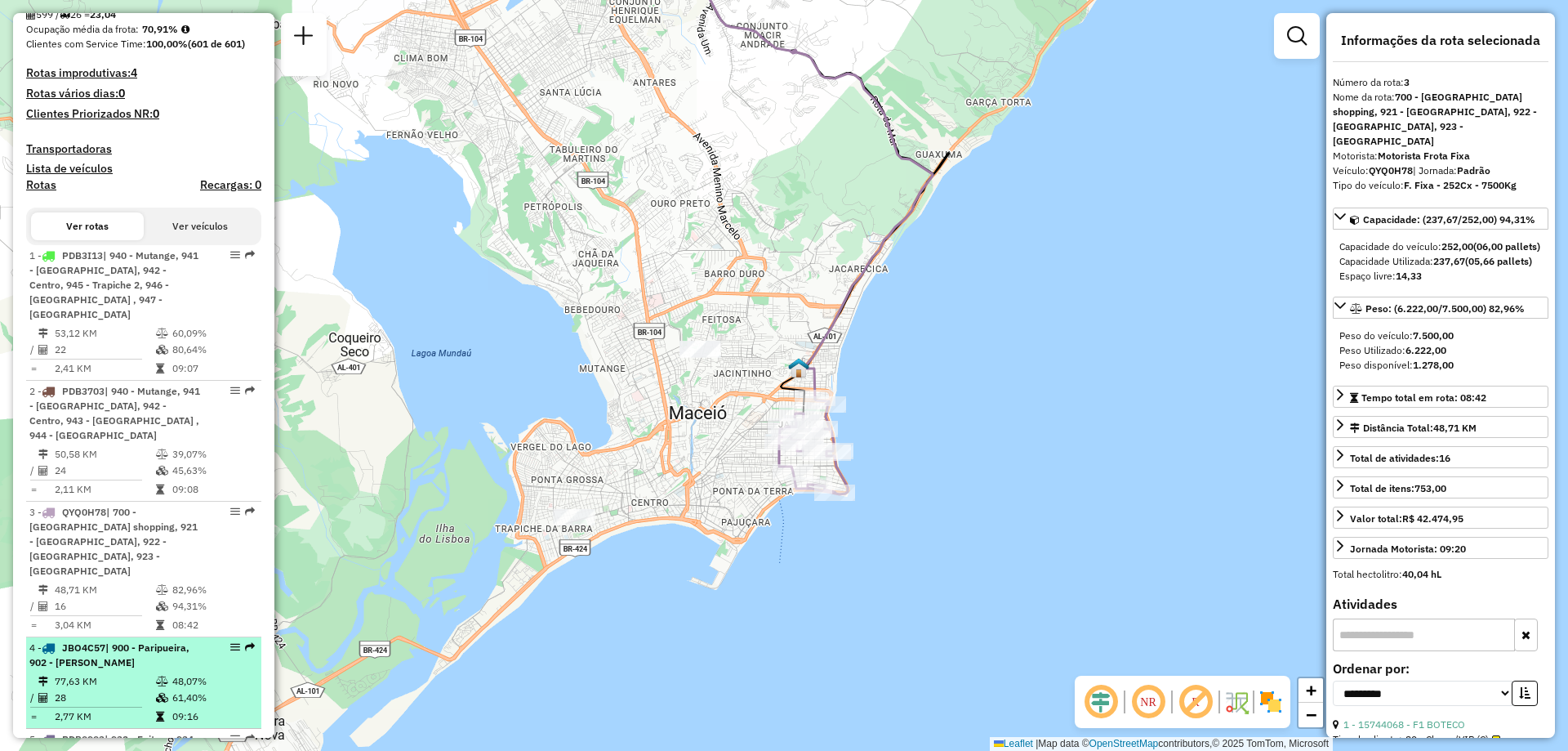
drag, startPoint x: 230, startPoint y: 597, endPoint x: 230, endPoint y: 604, distance: 7.0
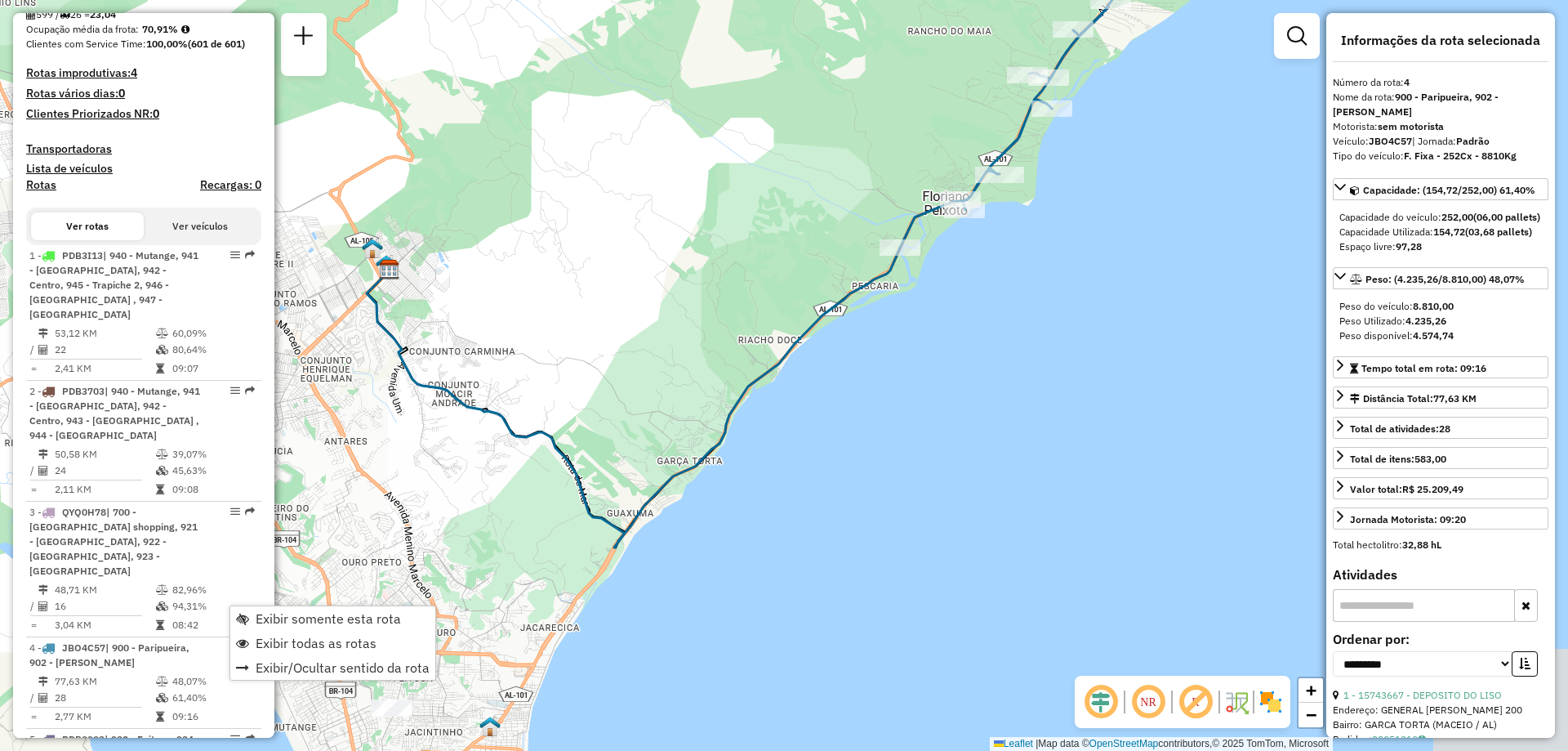
drag, startPoint x: 501, startPoint y: 614, endPoint x: 553, endPoint y: 444, distance: 177.8
click at [553, 444] on icon at bounding box center [634, 398] width 534 height 300
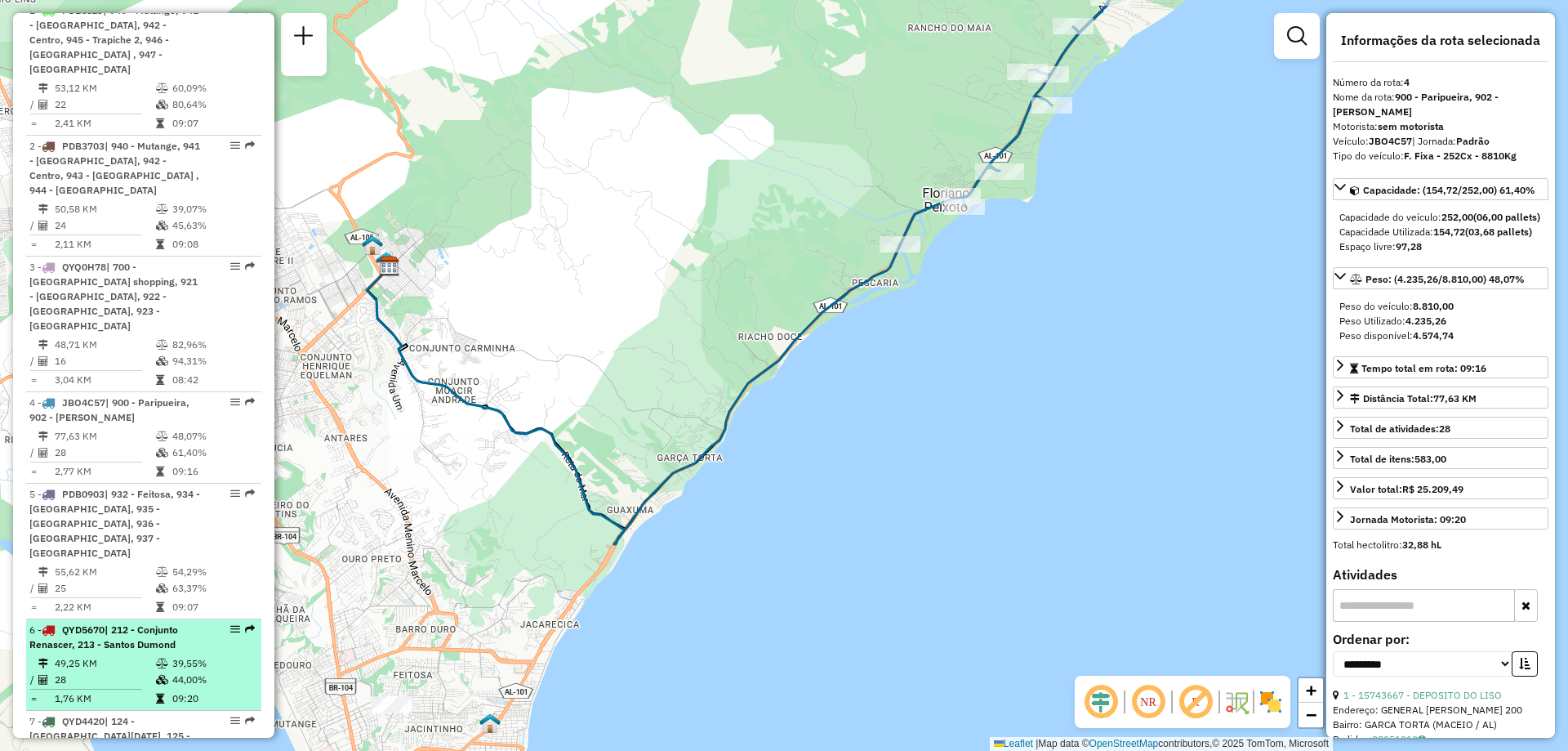
scroll to position [736, 0]
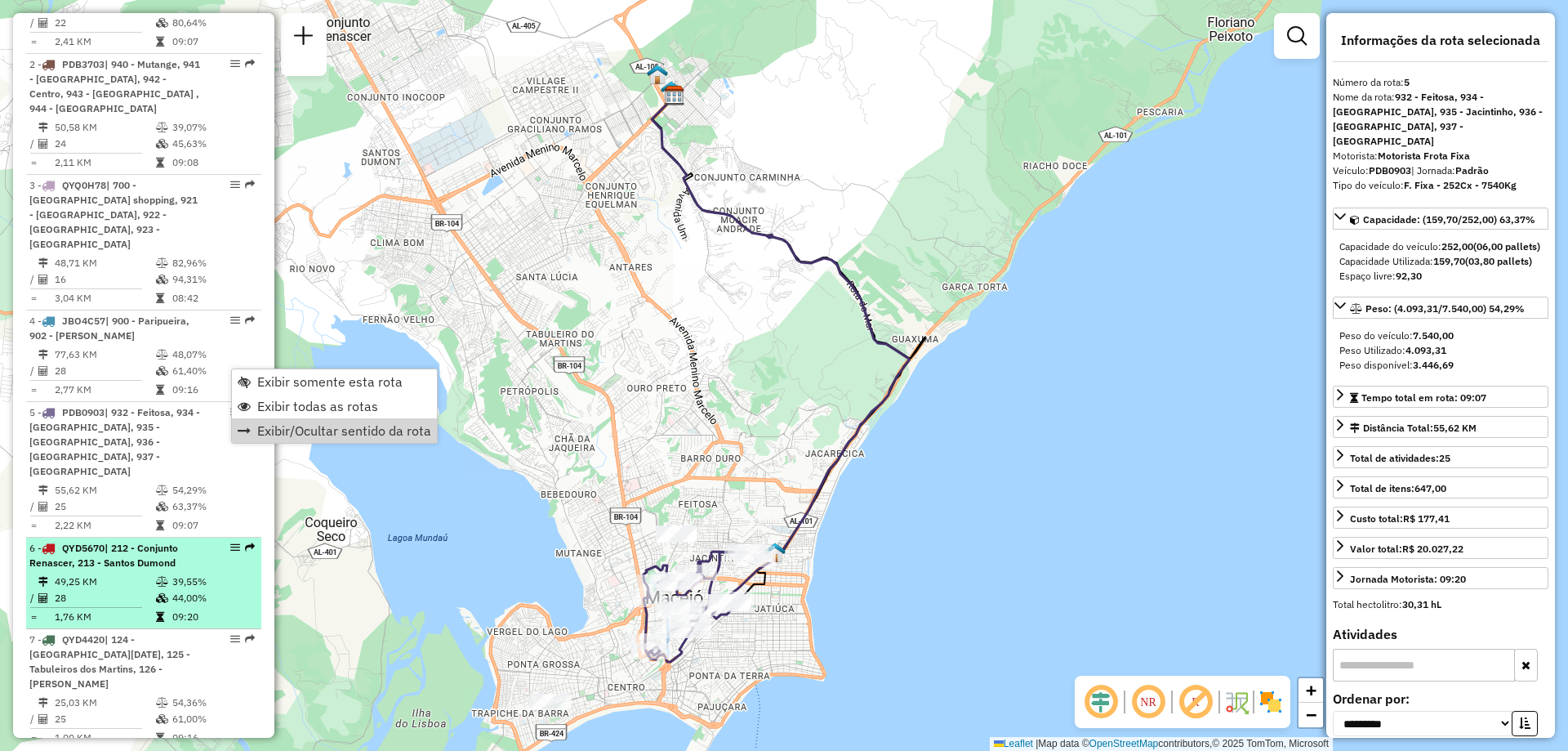
drag, startPoint x: 232, startPoint y: 487, endPoint x: 235, endPoint y: 563, distance: 76.1
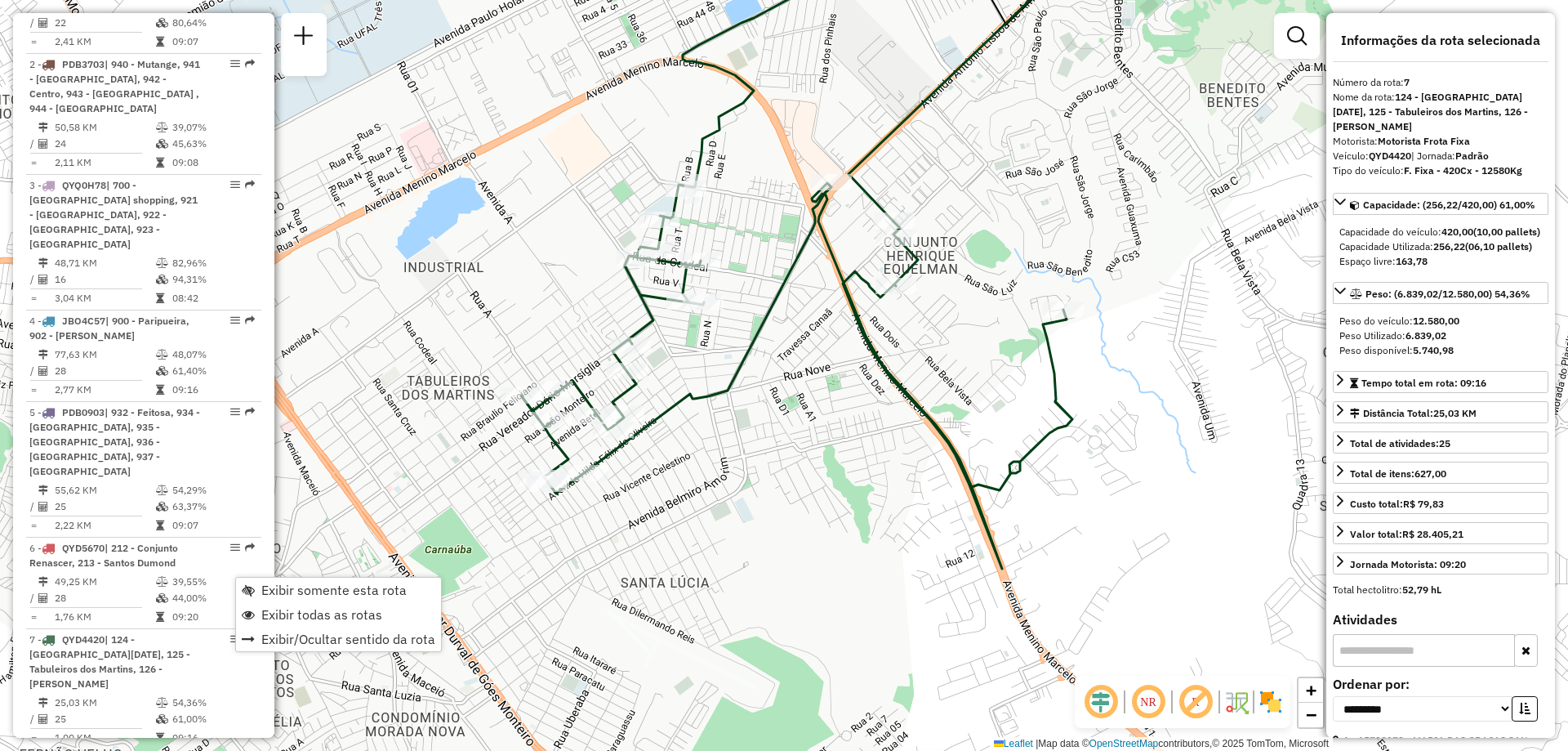
drag, startPoint x: 628, startPoint y: 616, endPoint x: 693, endPoint y: 442, distance: 185.7
click at [693, 442] on div "Janela de atendimento Grade de atendimento Capacidade Transportadoras Veículos …" at bounding box center [784, 376] width 1568 height 751
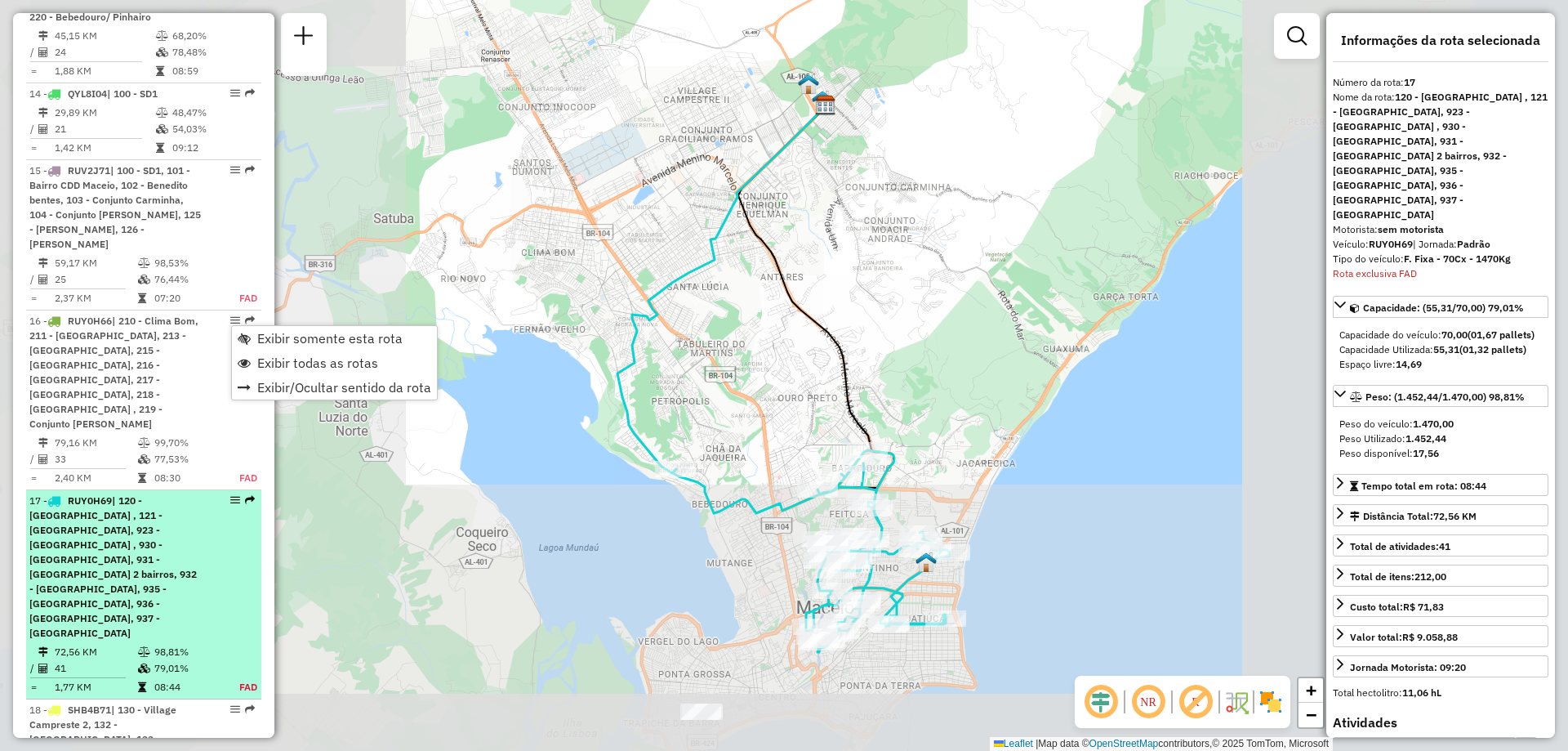
scroll to position [2400, 0]
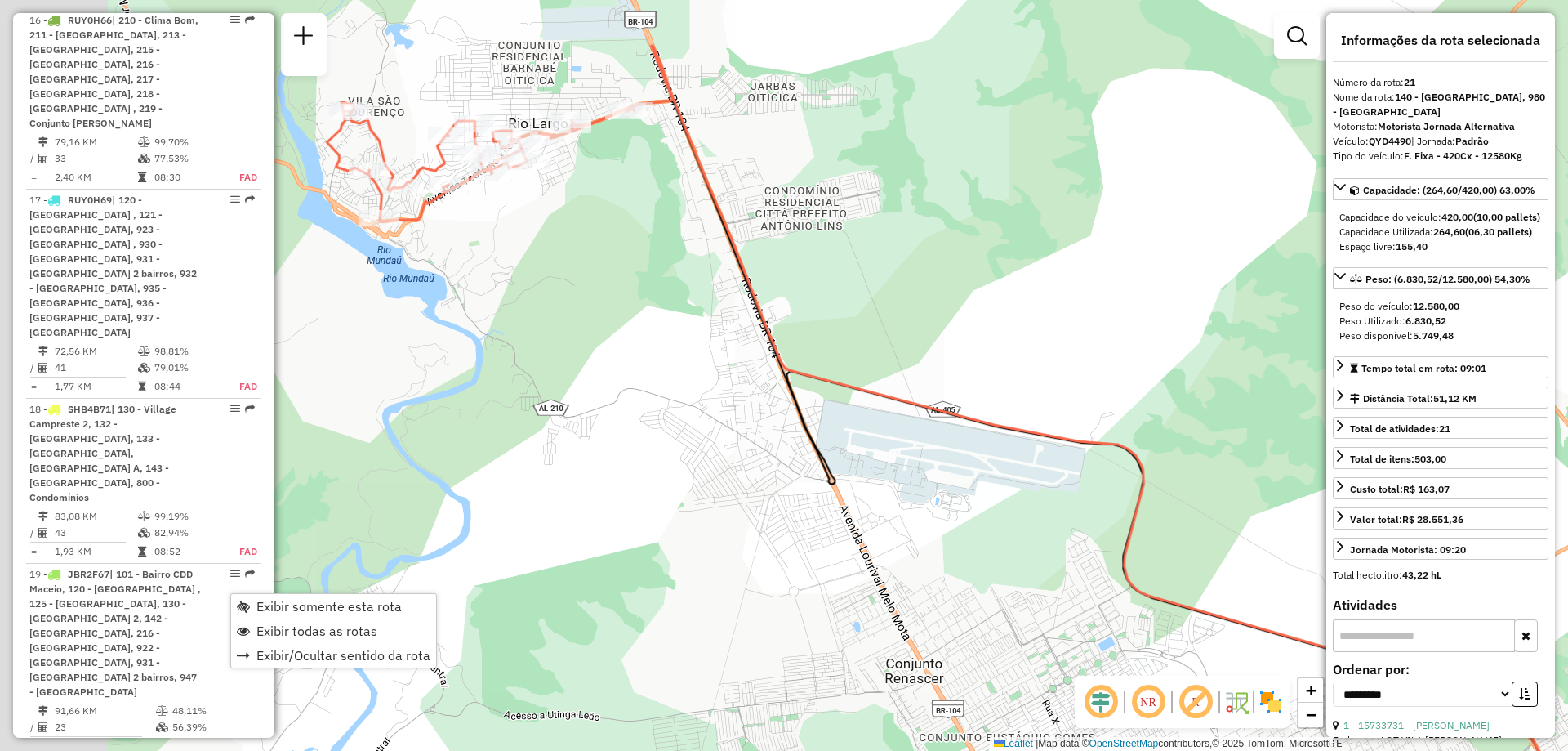
drag, startPoint x: 627, startPoint y: 410, endPoint x: 656, endPoint y: 414, distance: 29.3
click at [656, 414] on div "Janela de atendimento Grade de atendimento Capacidade Transportadoras Veículos …" at bounding box center [784, 376] width 1568 height 751
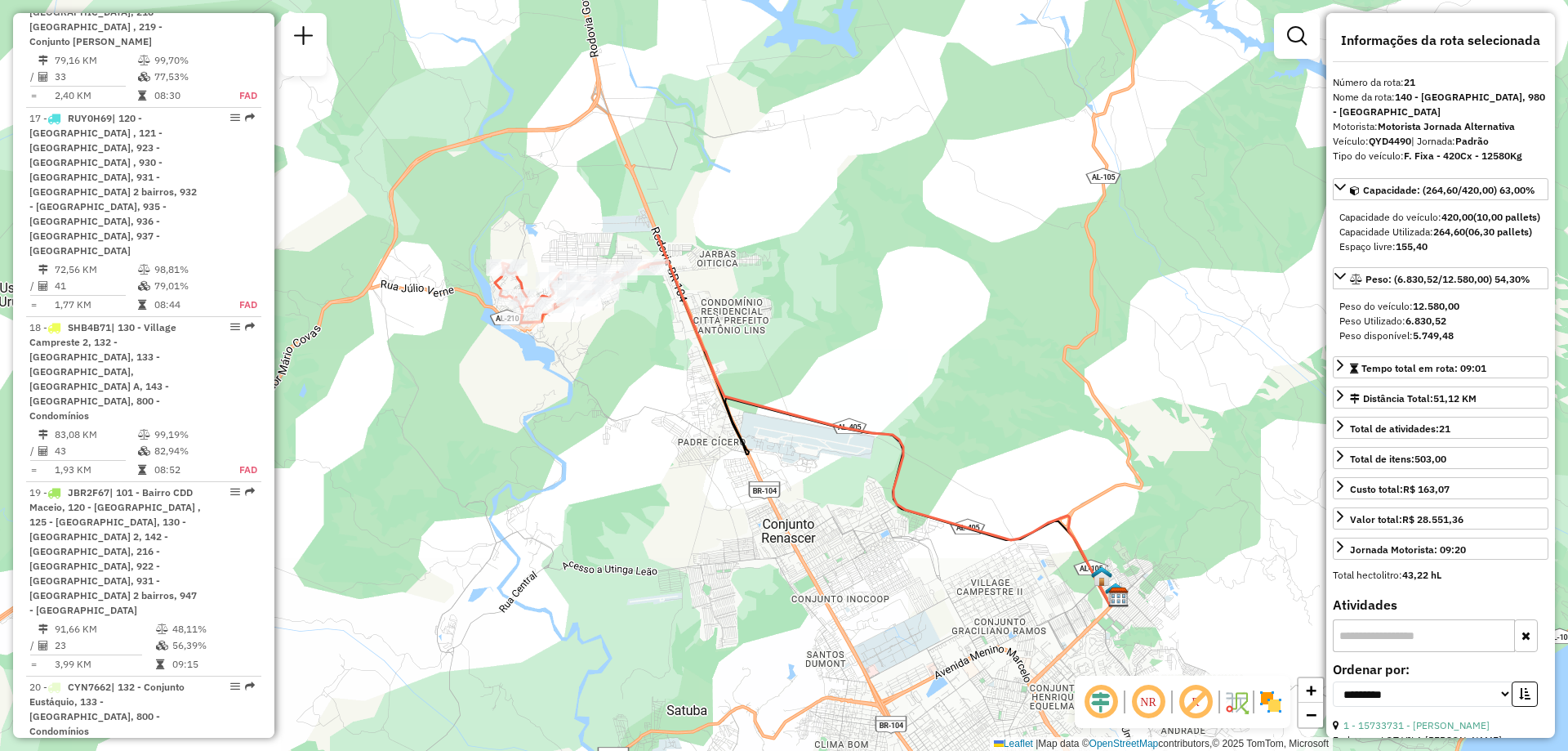
scroll to position [2563, 0]
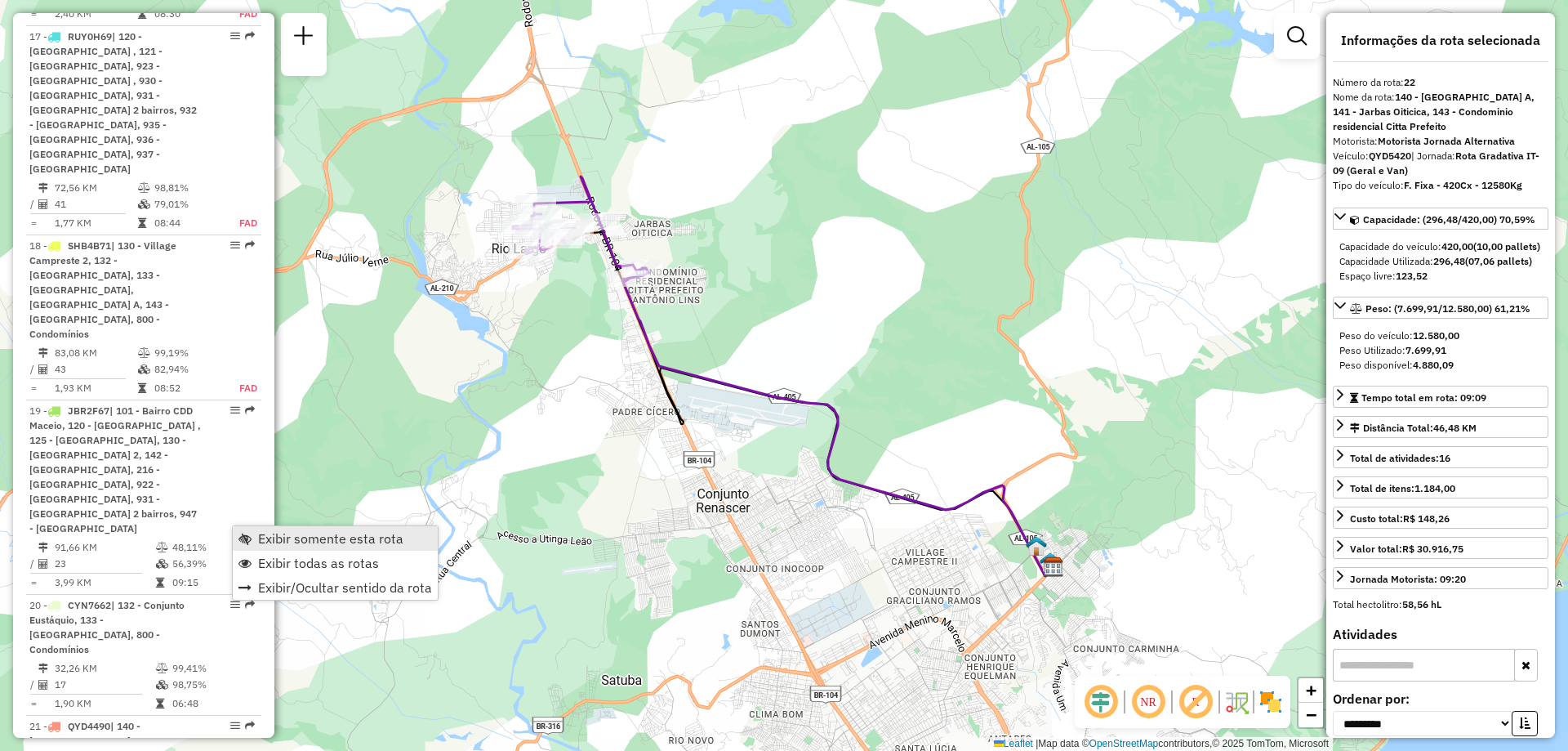
click at [290, 538] on span "Exibir somente esta rota" at bounding box center [331, 538] width 146 height 13
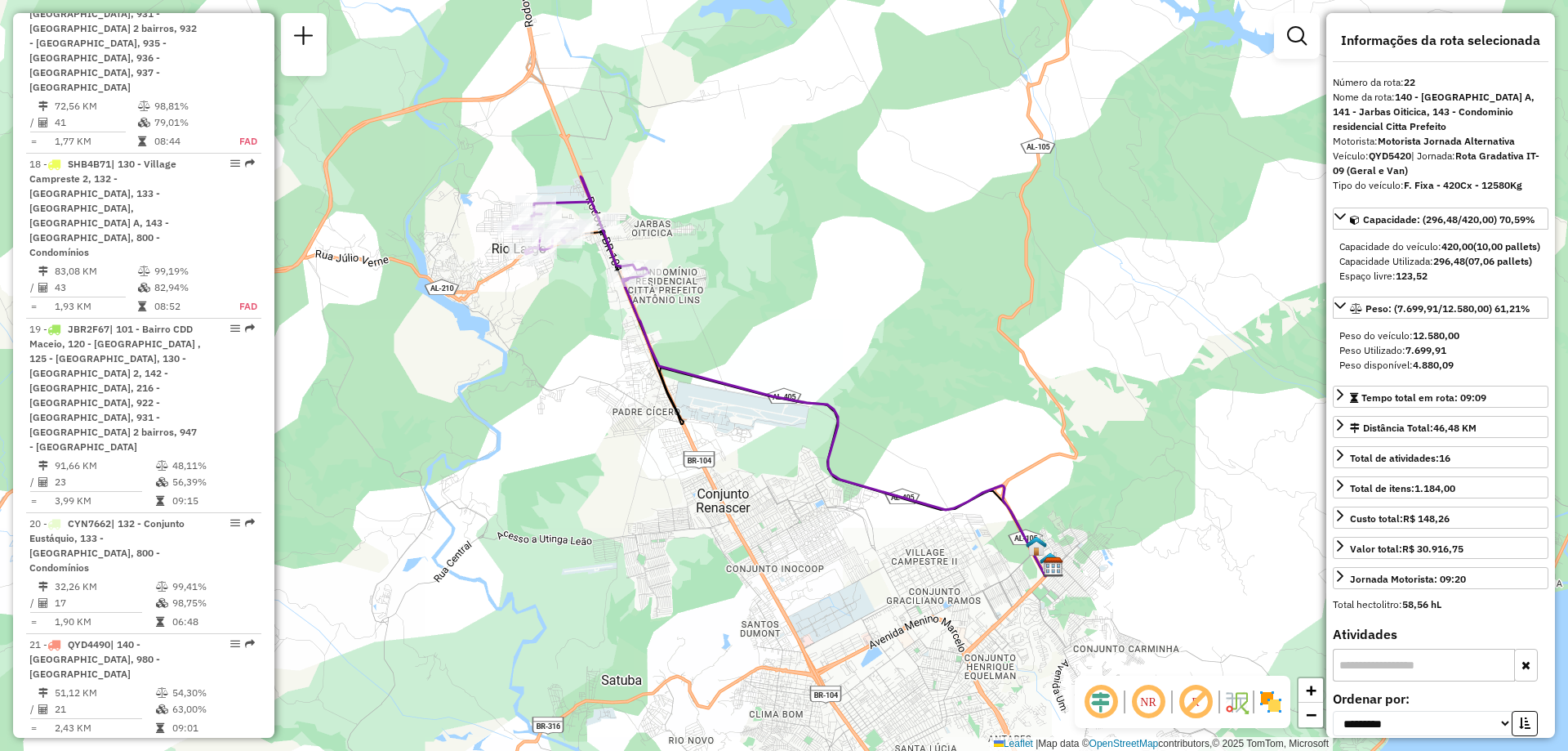
scroll to position [2727, 0]
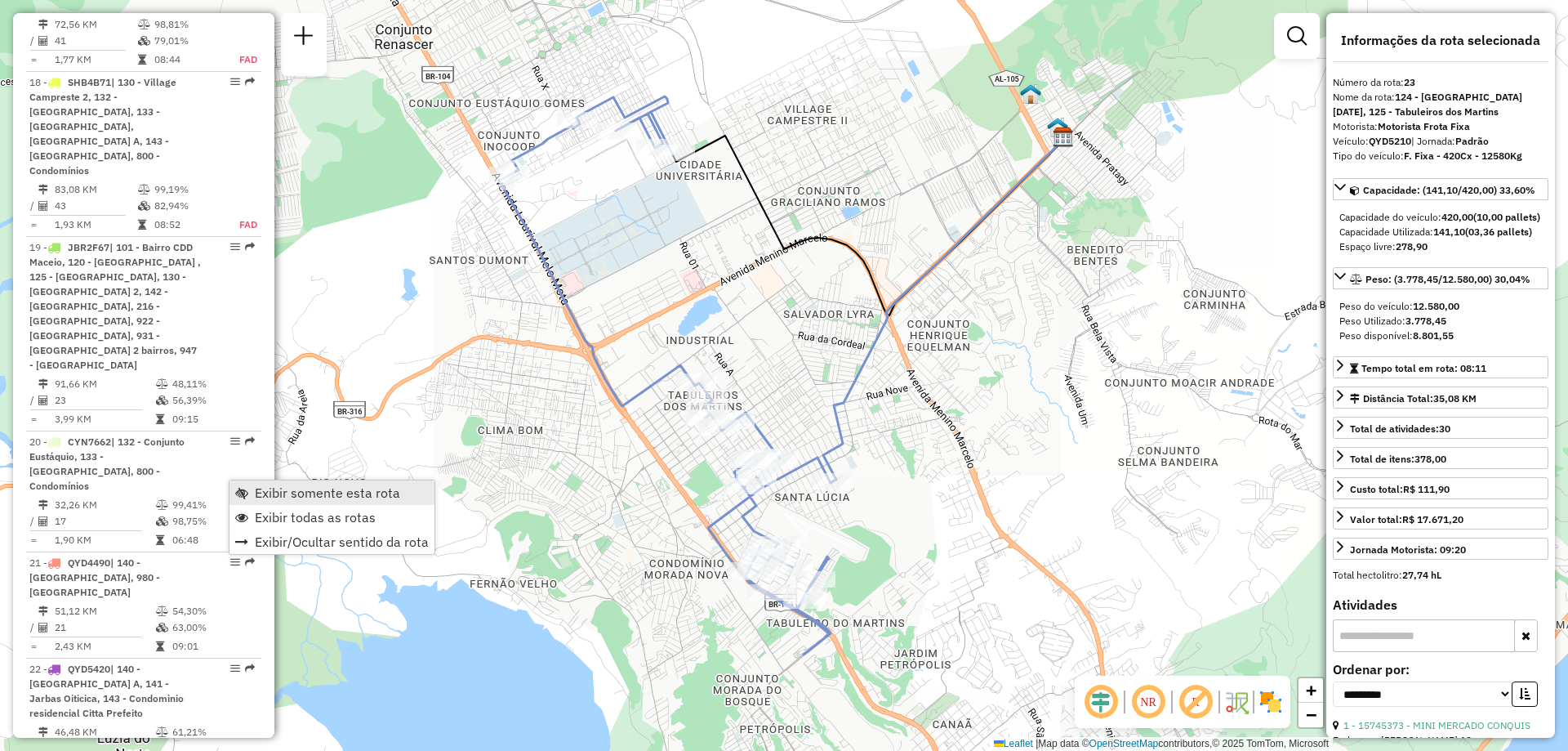
click at [257, 491] on span "Exibir somente esta rota" at bounding box center [328, 492] width 146 height 13
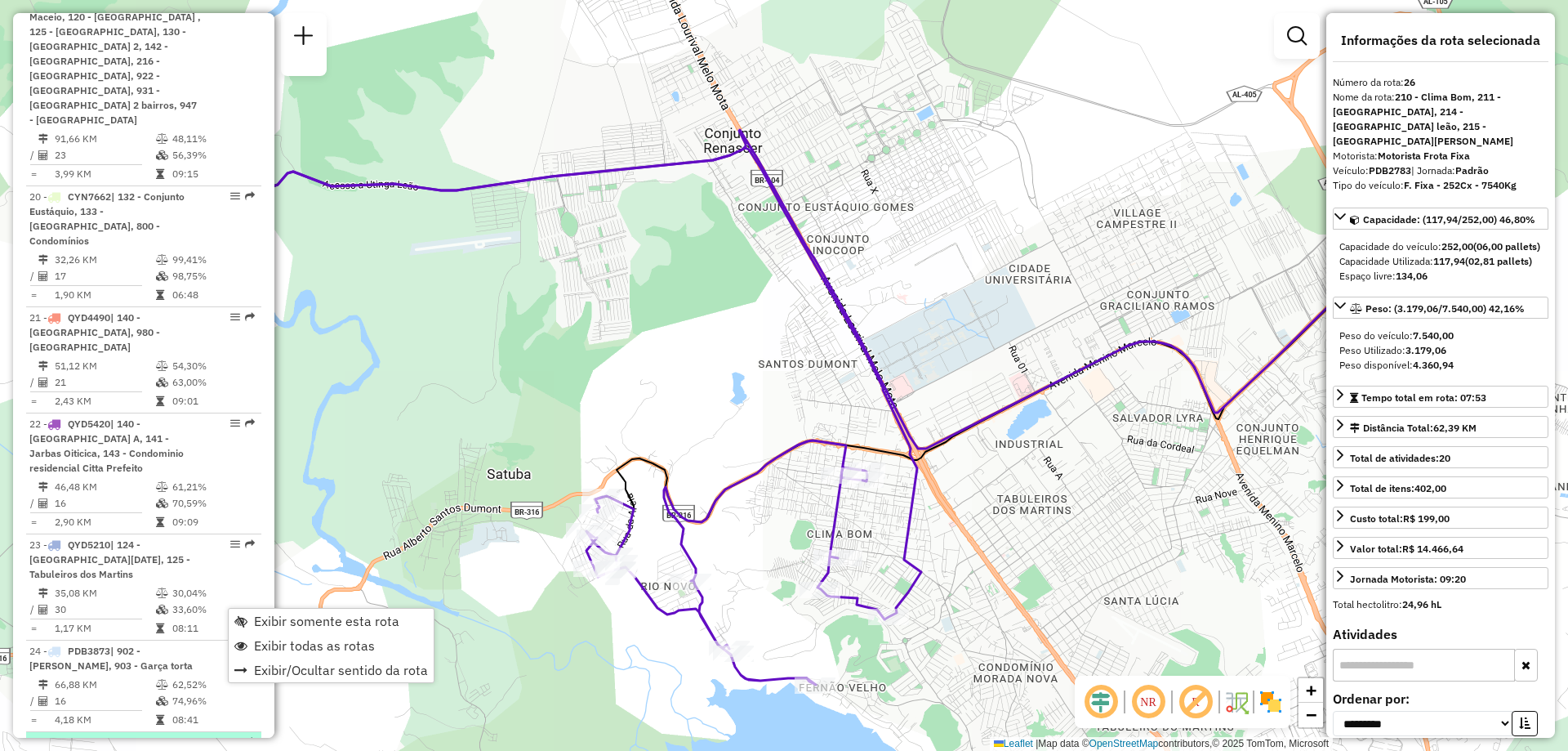
scroll to position [3053, 0]
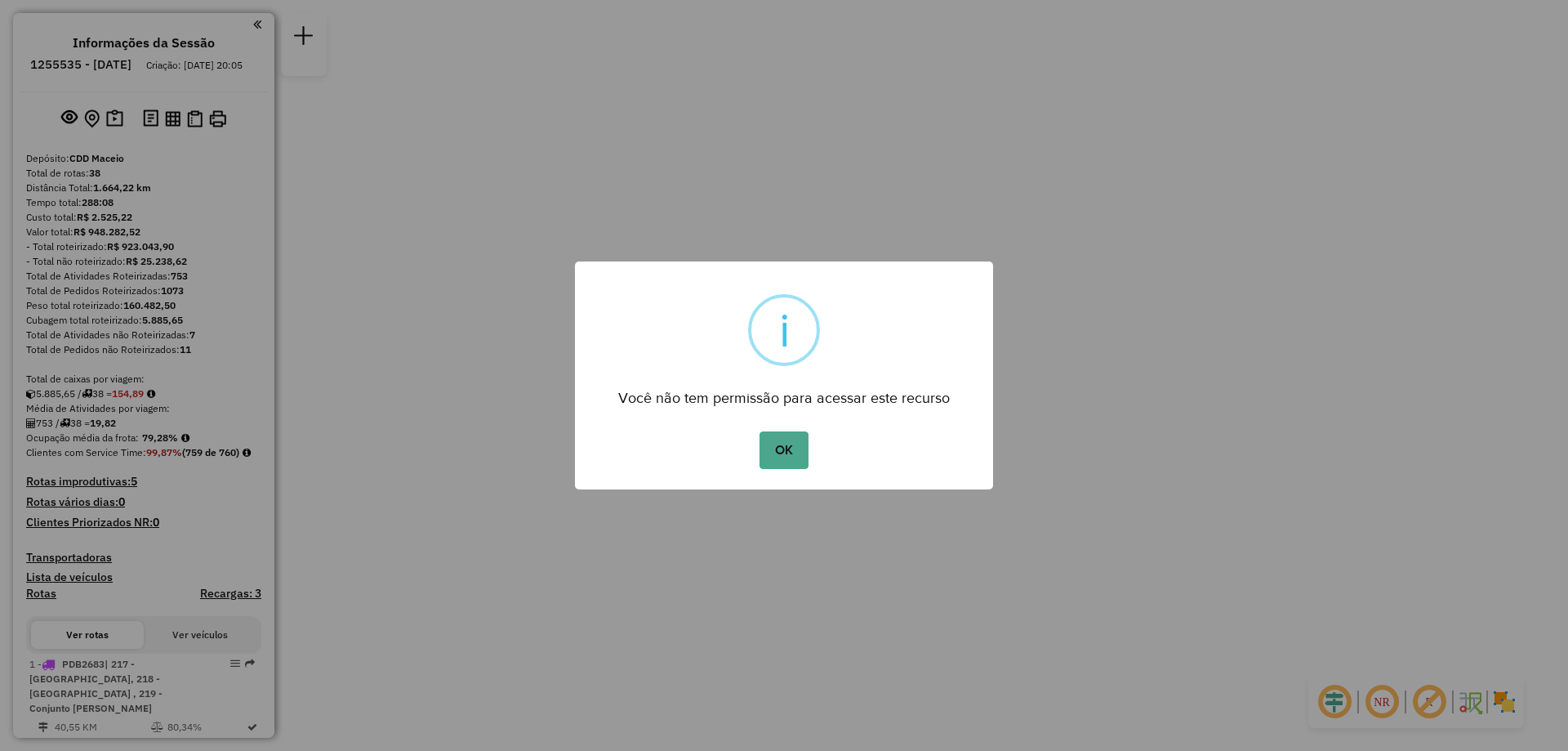
click at [760, 431] on button "OK" at bounding box center [784, 450] width 48 height 37
